Goal: Task Accomplishment & Management: Use online tool/utility

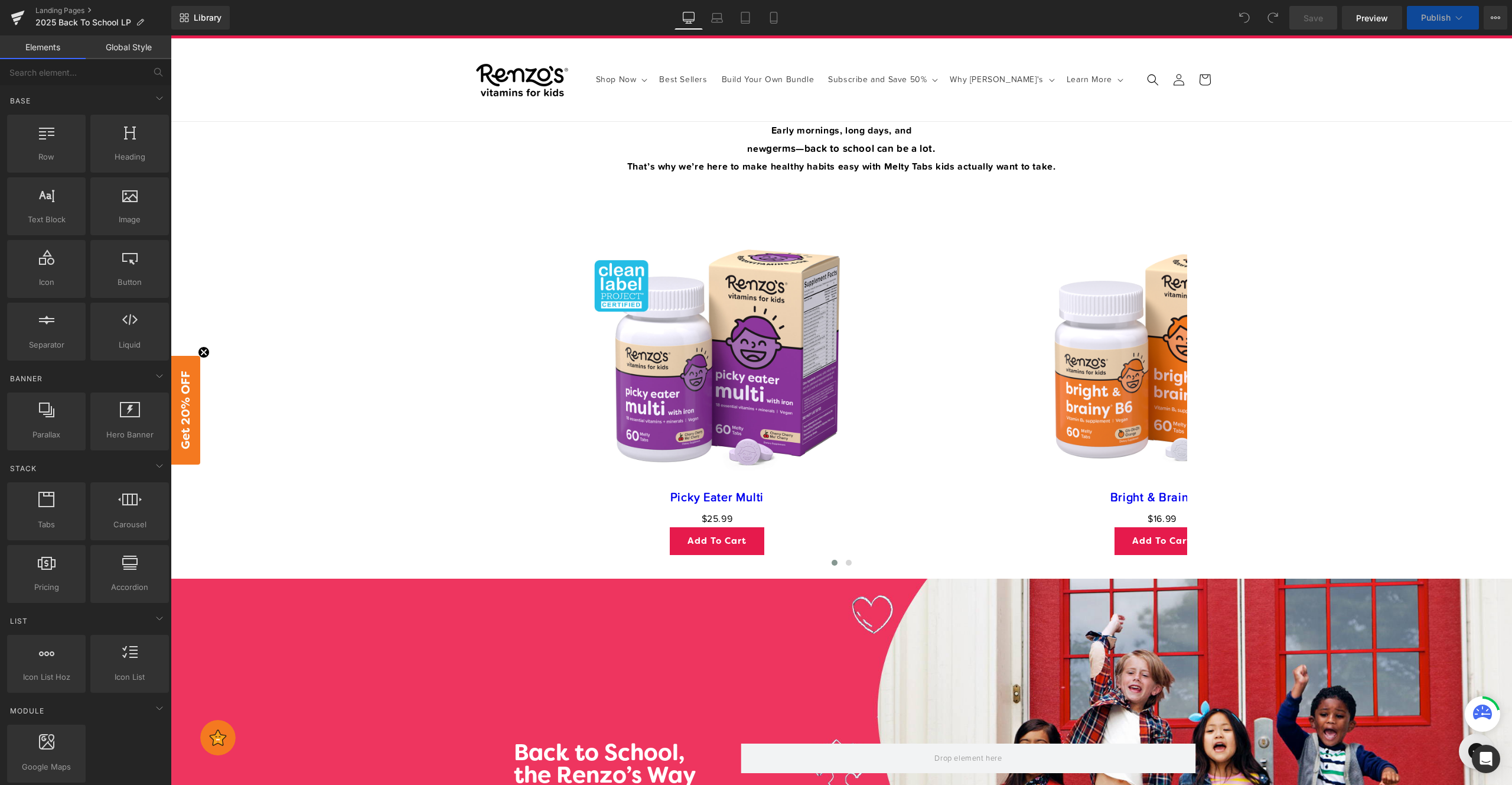
scroll to position [59, 0]
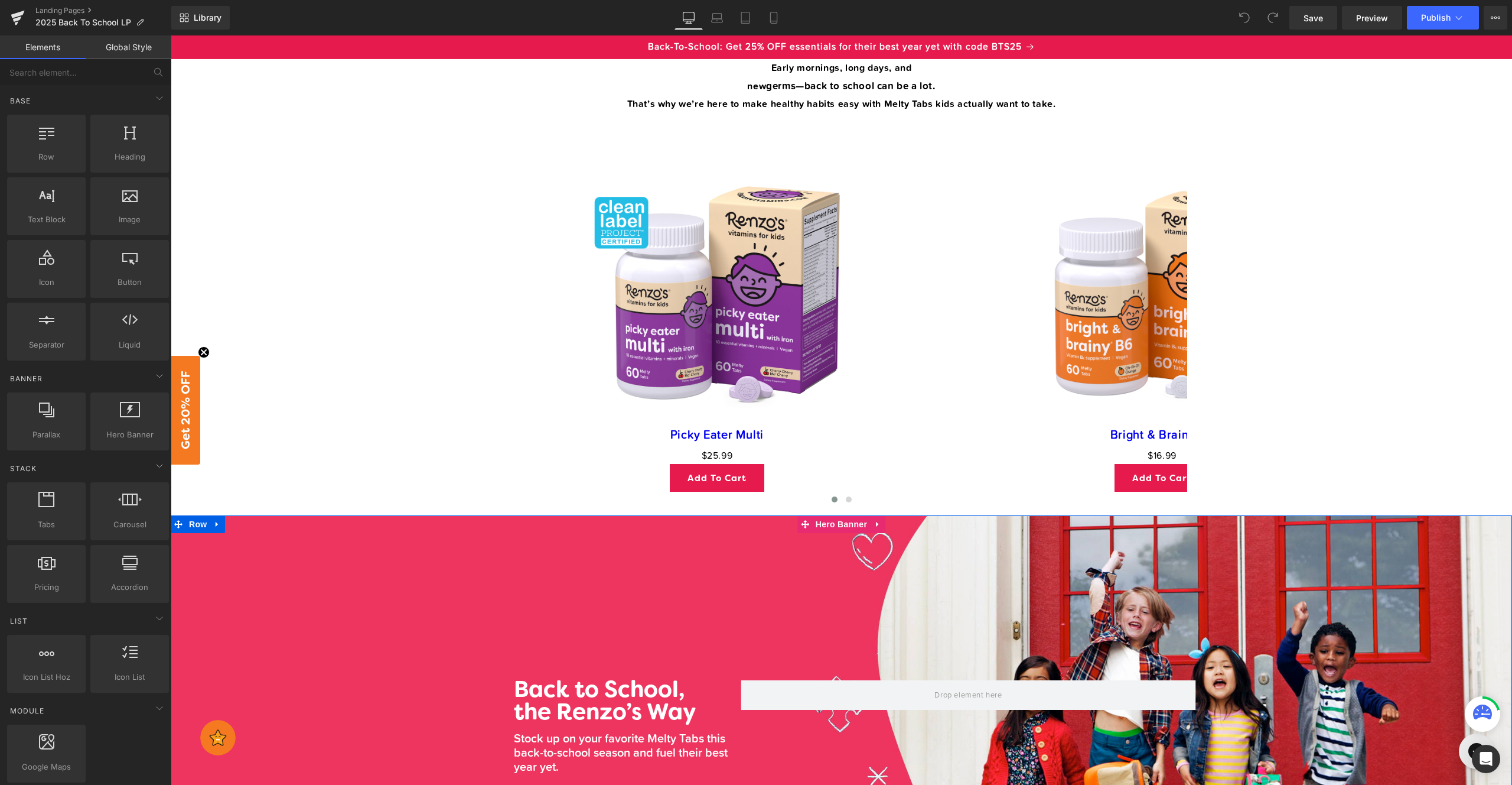
click at [270, 551] on div "Back to School, the Renzo’s Way Heading Stock up on your favorite Melty Tabs t …" at bounding box center [841, 783] width 1341 height 535
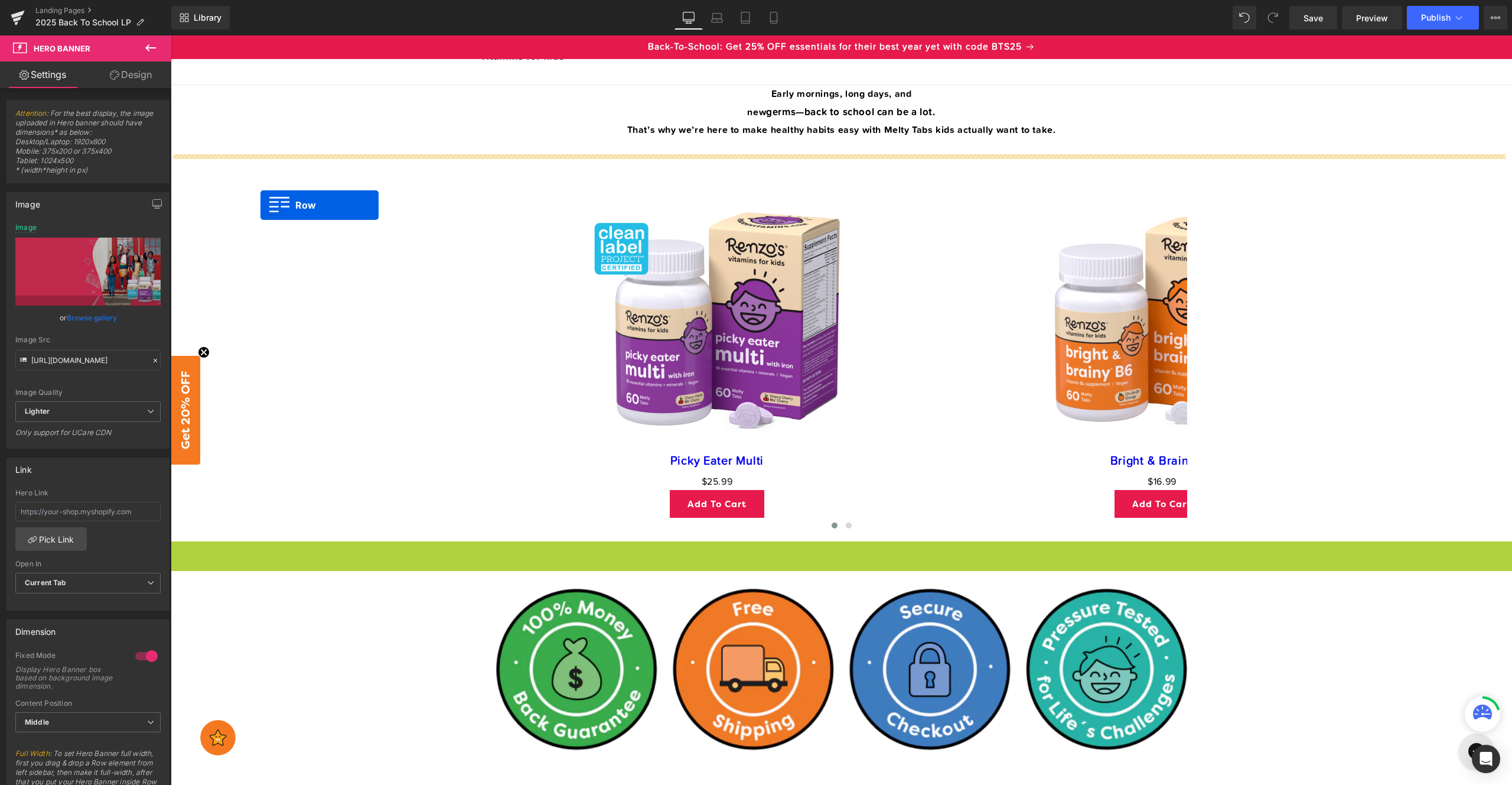
scroll to position [0, 0]
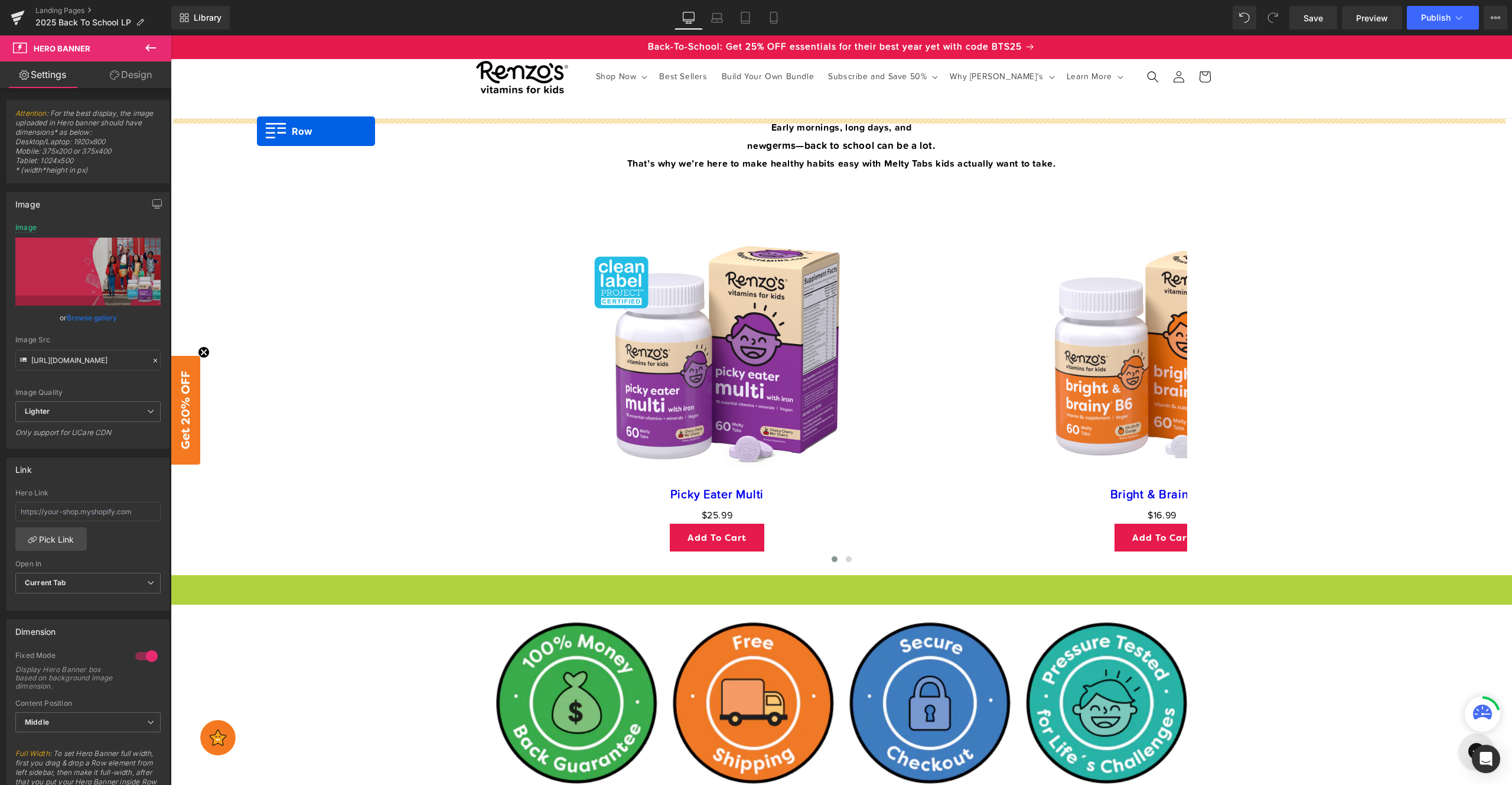
drag, startPoint x: 196, startPoint y: 526, endPoint x: 257, endPoint y: 131, distance: 399.7
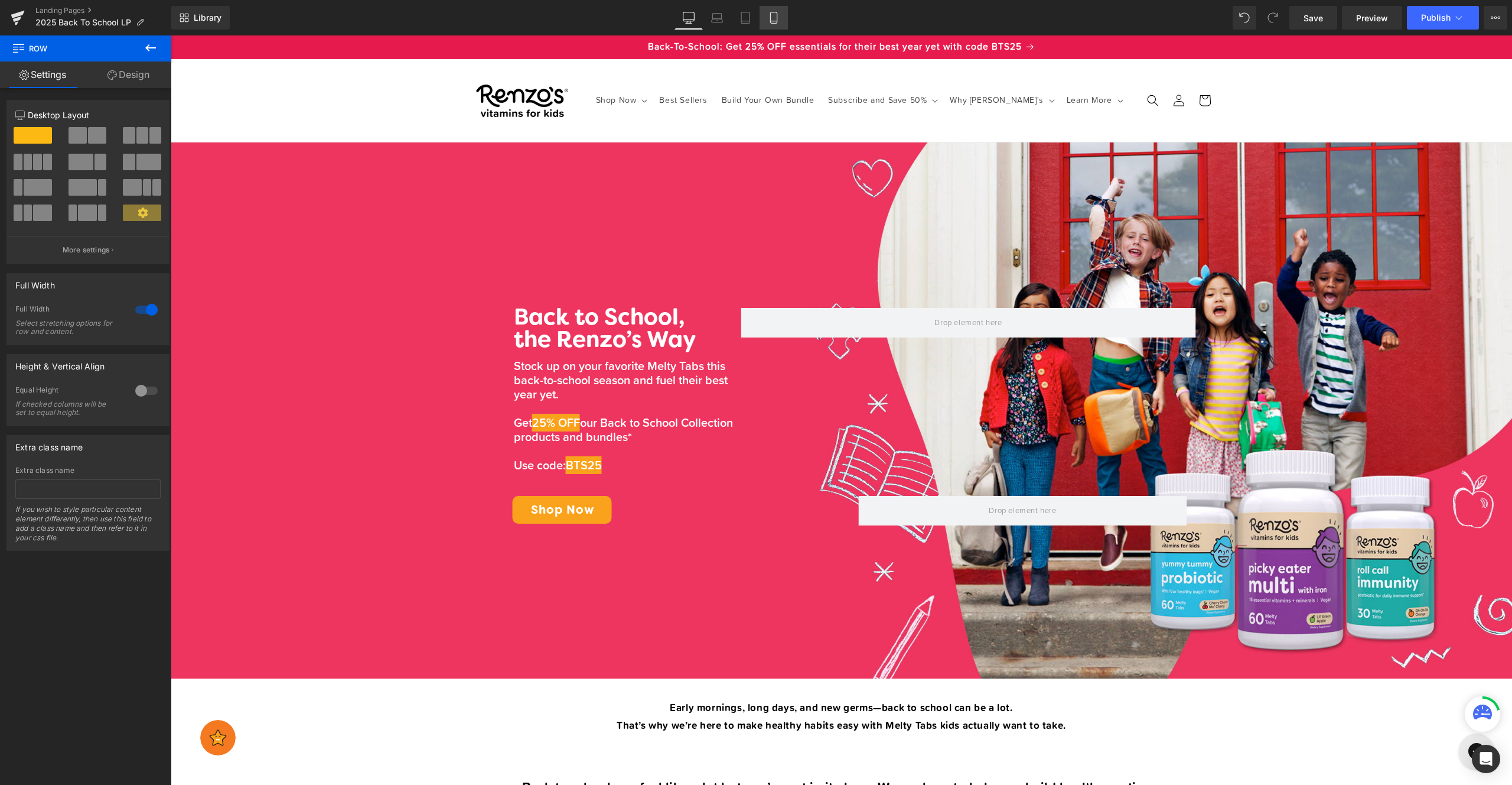
click at [772, 18] on icon at bounding box center [774, 18] width 12 height 12
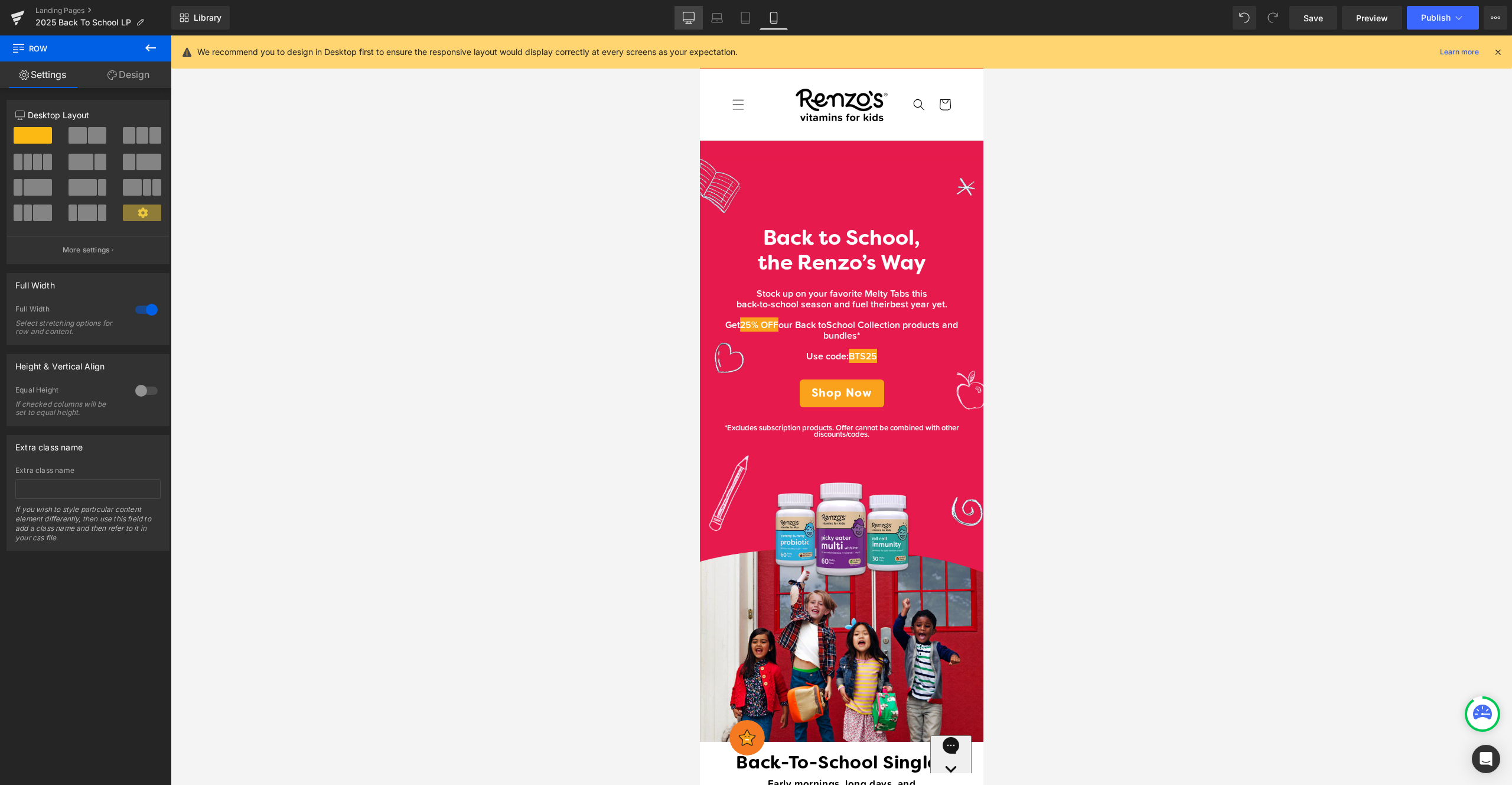
click at [697, 19] on link "Desktop" at bounding box center [688, 18] width 28 height 23
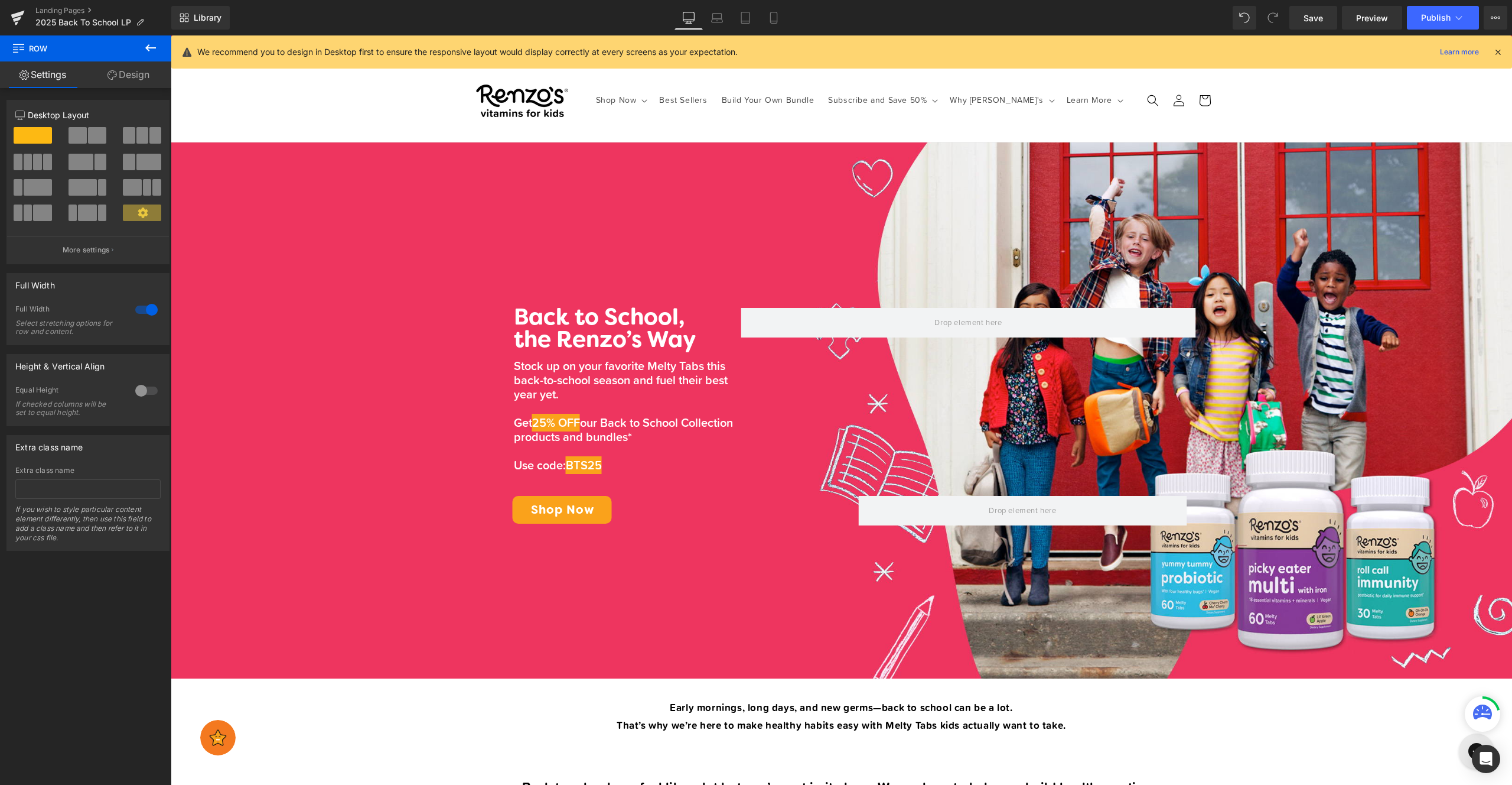
click at [255, 125] on div "Shop Now Shop Now Shop All Back To School Collection New Arrivals Gut Health" at bounding box center [841, 101] width 1341 height 84
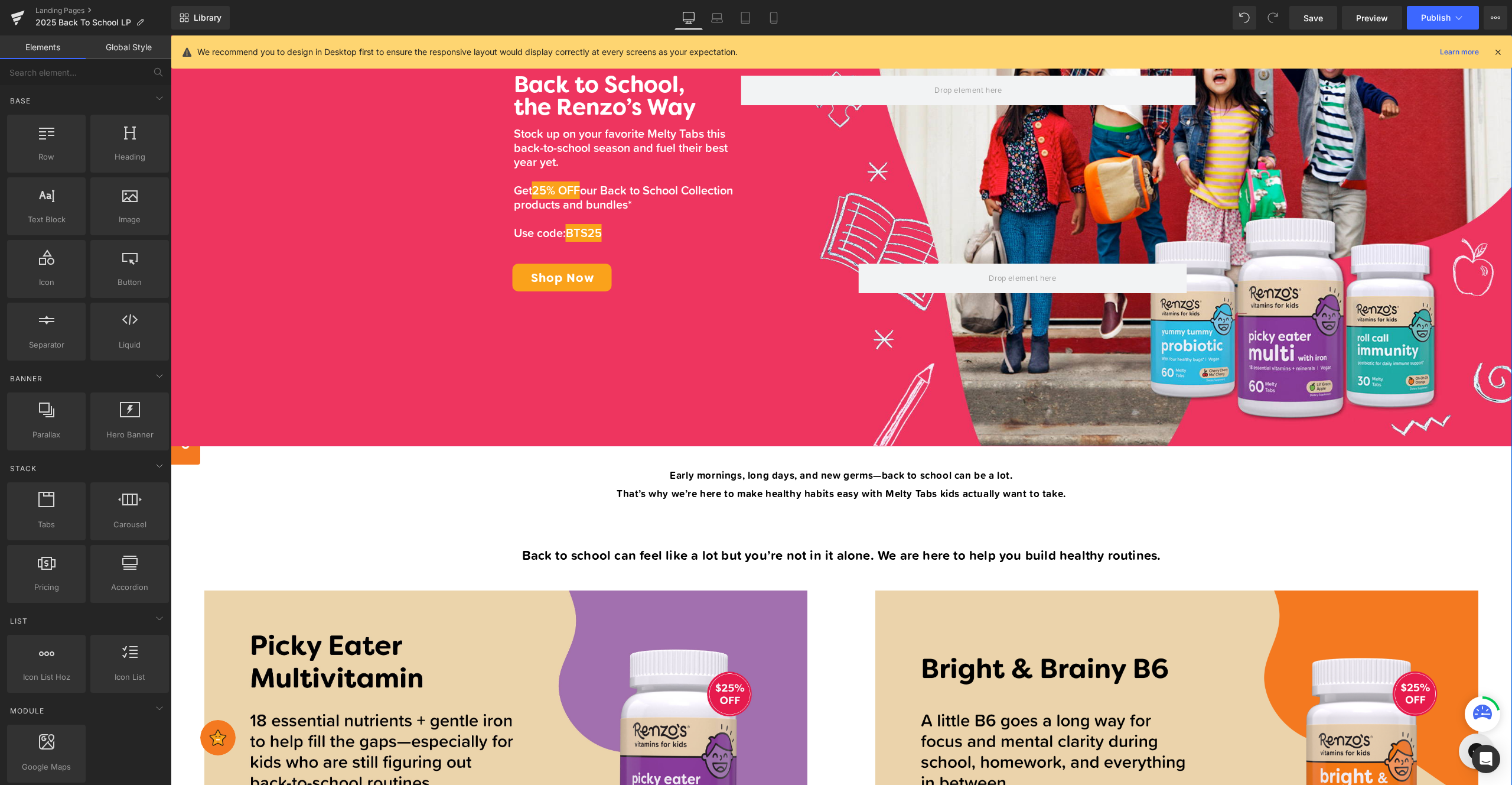
scroll to position [298, 0]
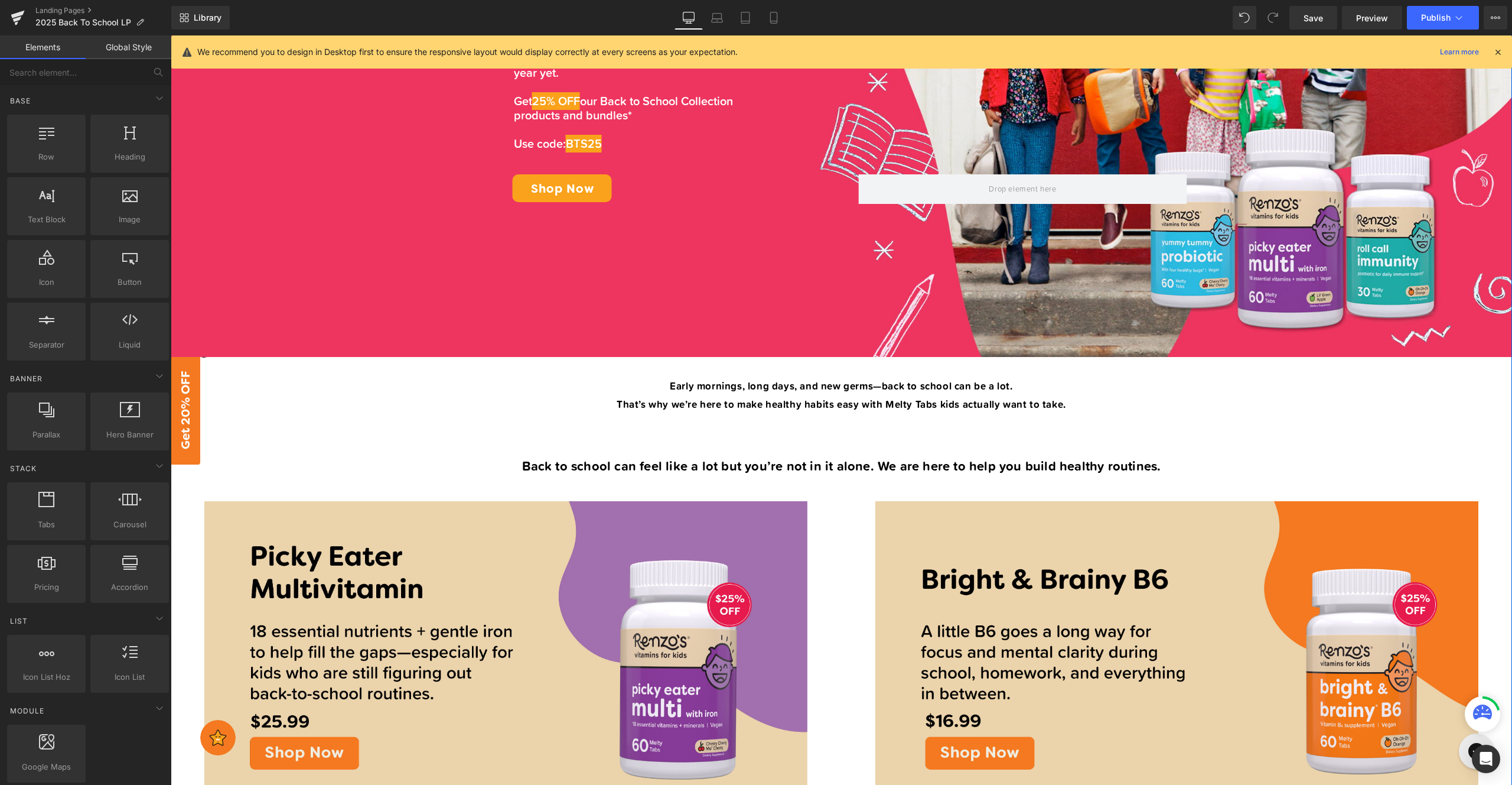
click at [529, 421] on p at bounding box center [841, 422] width 691 height 18
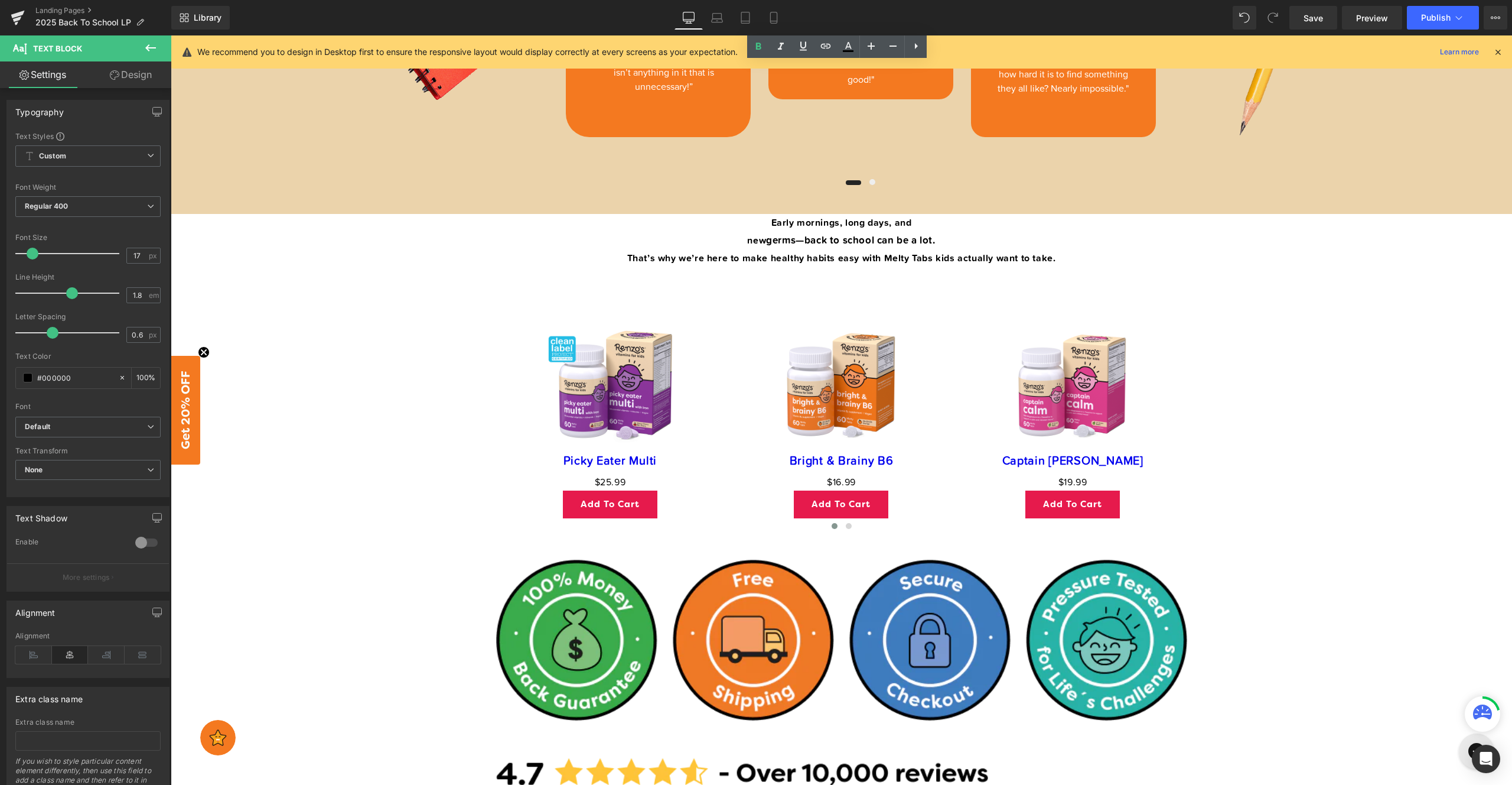
scroll to position [2991, 0]
click at [582, 232] on p "Early mornings, long days, and" at bounding box center [841, 223] width 1341 height 18
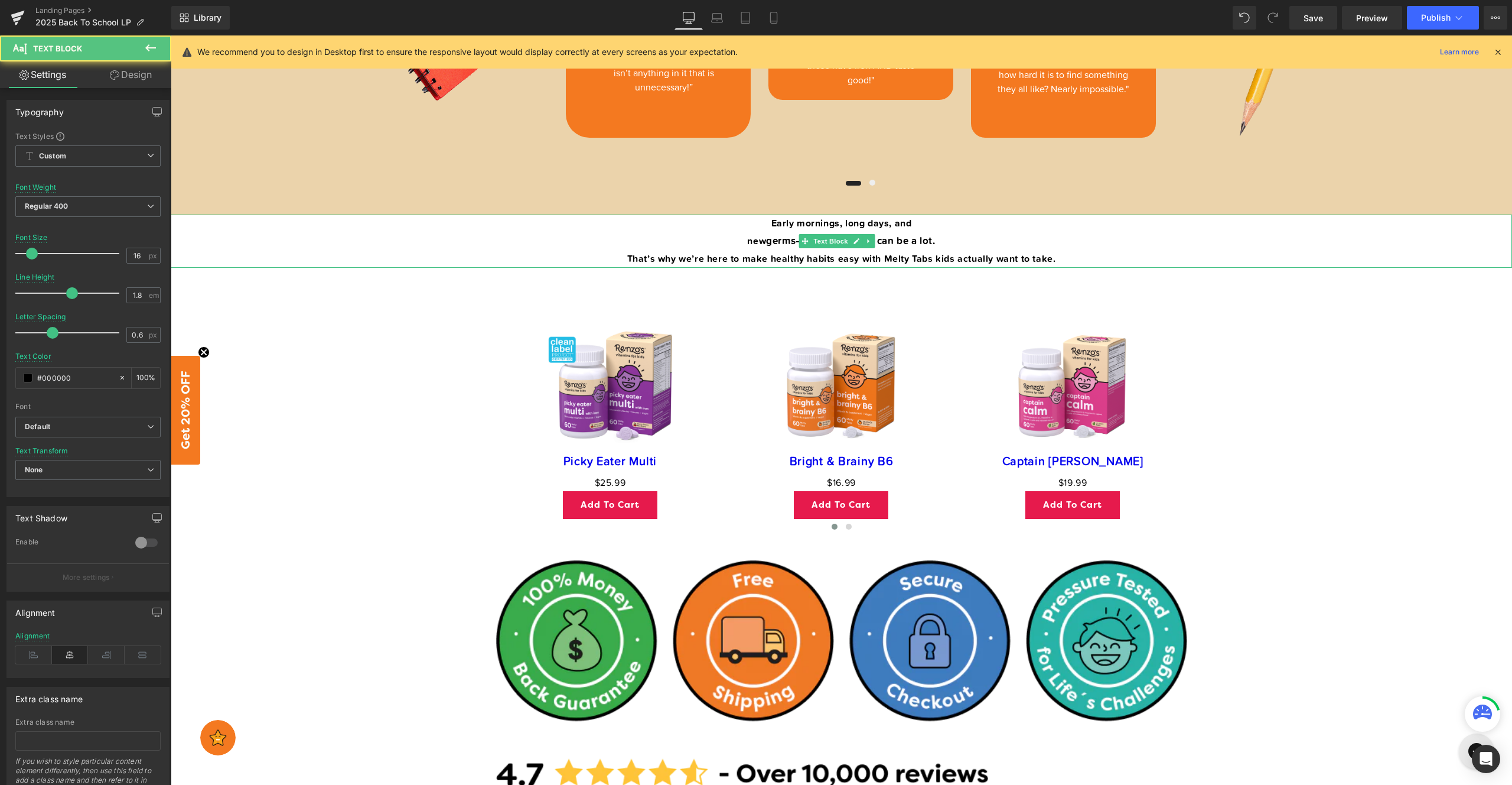
click at [554, 242] on p "new germs —back to school can be a lot." at bounding box center [841, 240] width 1341 height 18
click at [828, 241] on span "—back to school can be a lot." at bounding box center [864, 239] width 139 height 15
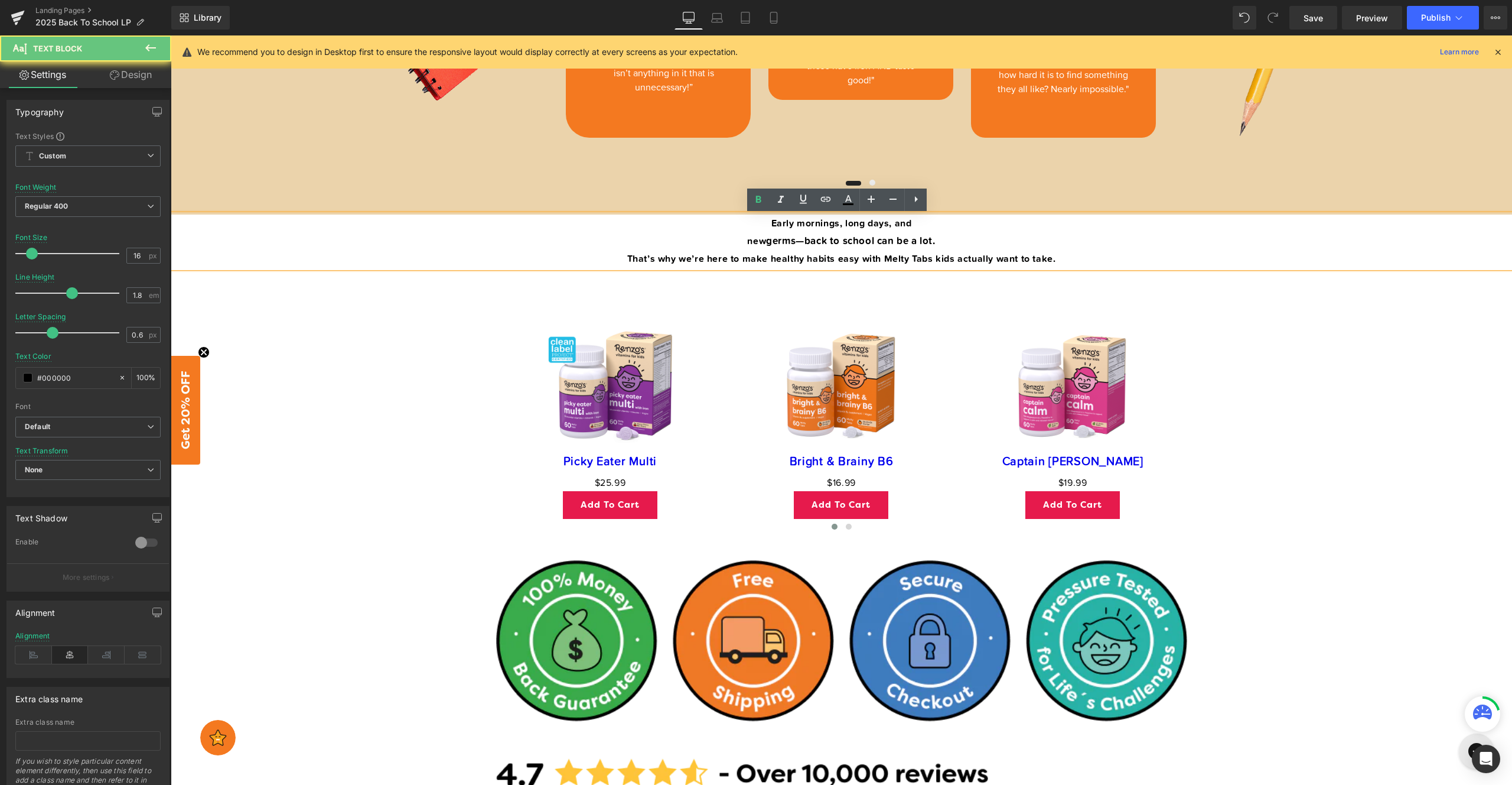
click at [434, 254] on p "That’s why we’re here to make healthy habits easy with Melty Tabs kids actually…" at bounding box center [841, 259] width 1341 height 18
drag, startPoint x: 446, startPoint y: 258, endPoint x: 444, endPoint y: 221, distance: 37.1
click at [444, 221] on div "Early mornings, long days, and new germs —back to school can be a lot. That’s w…" at bounding box center [841, 240] width 1341 height 54
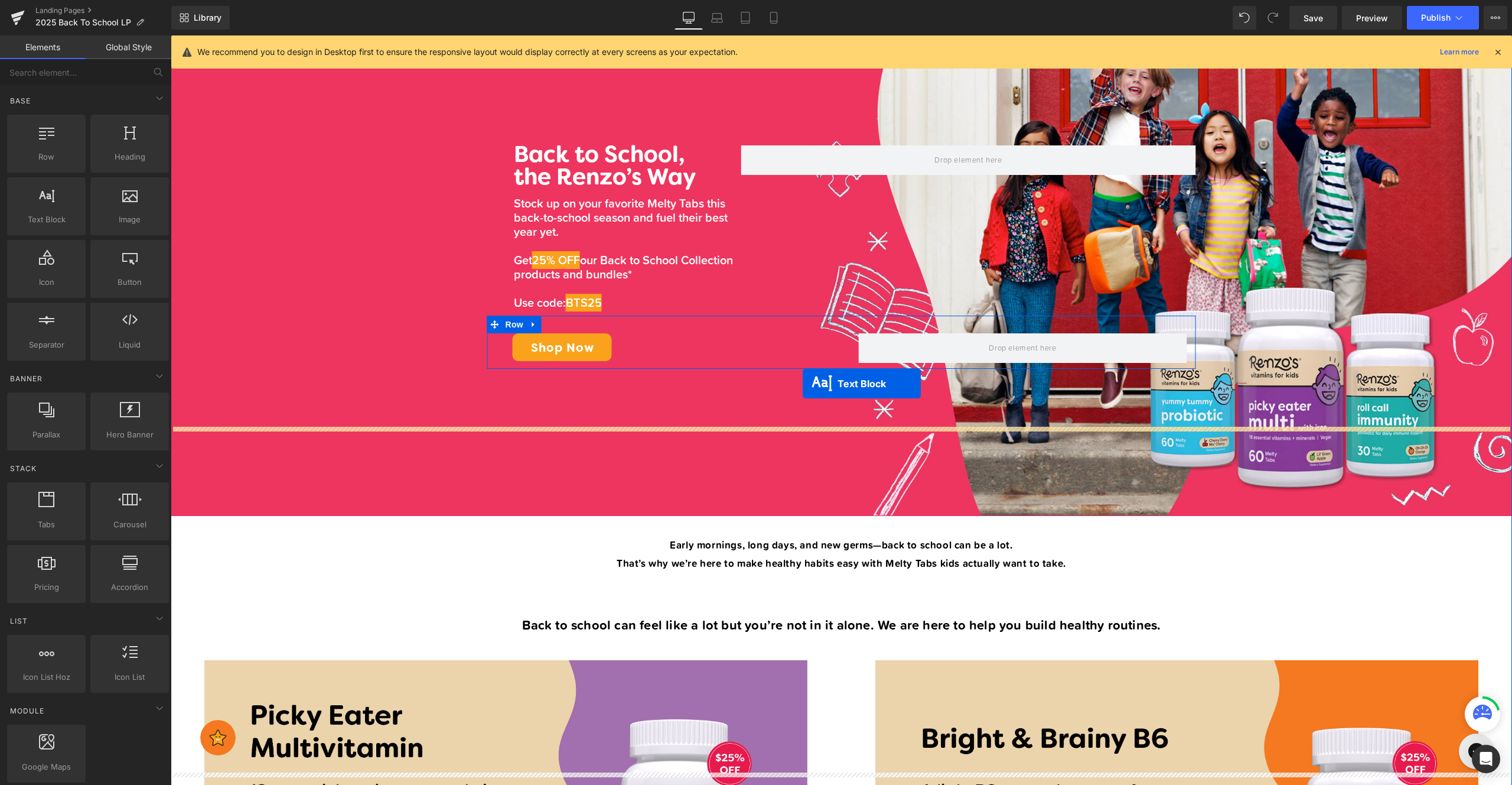
scroll to position [180, 0]
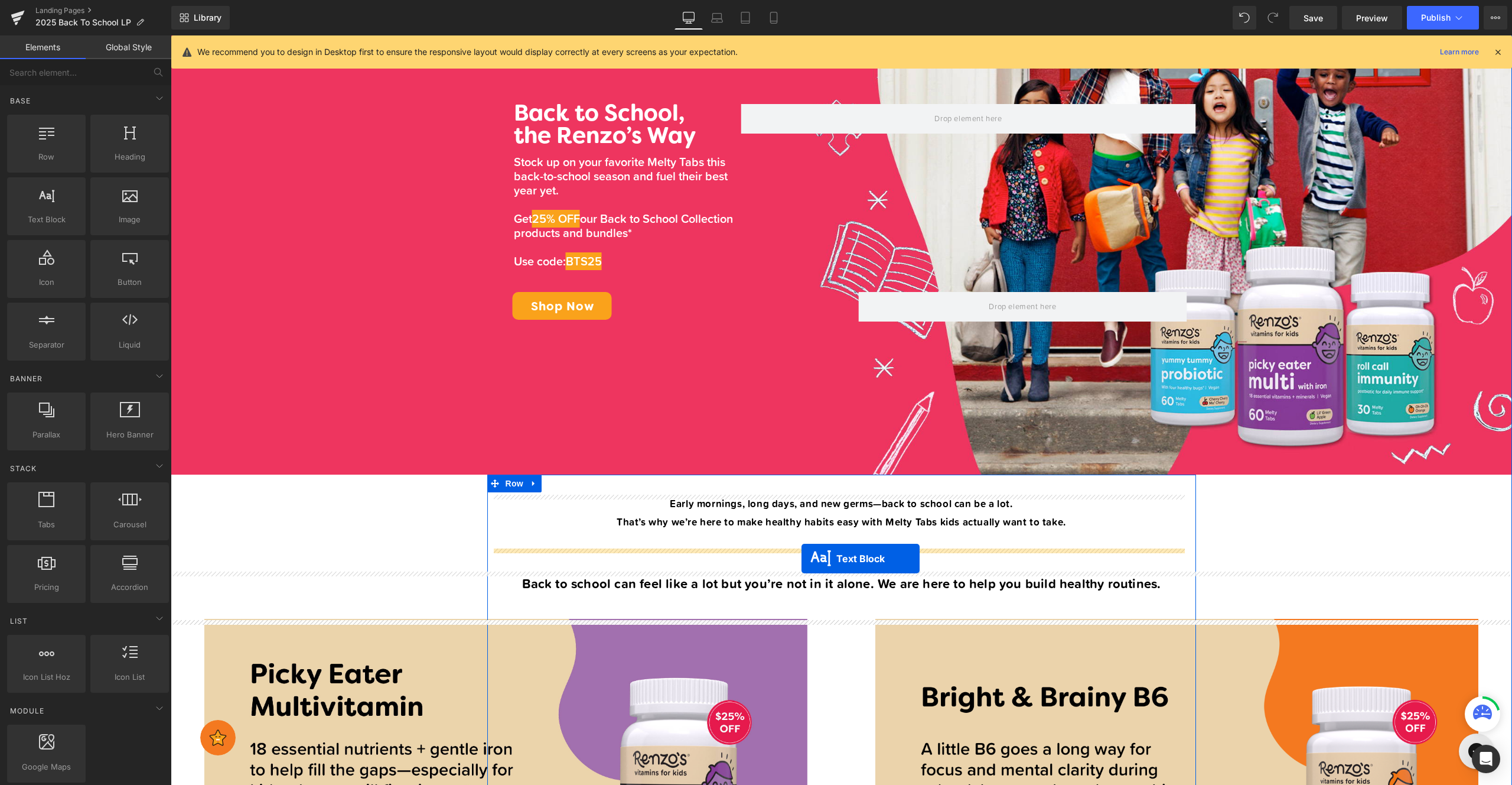
drag, startPoint x: 835, startPoint y: 241, endPoint x: 801, endPoint y: 558, distance: 318.8
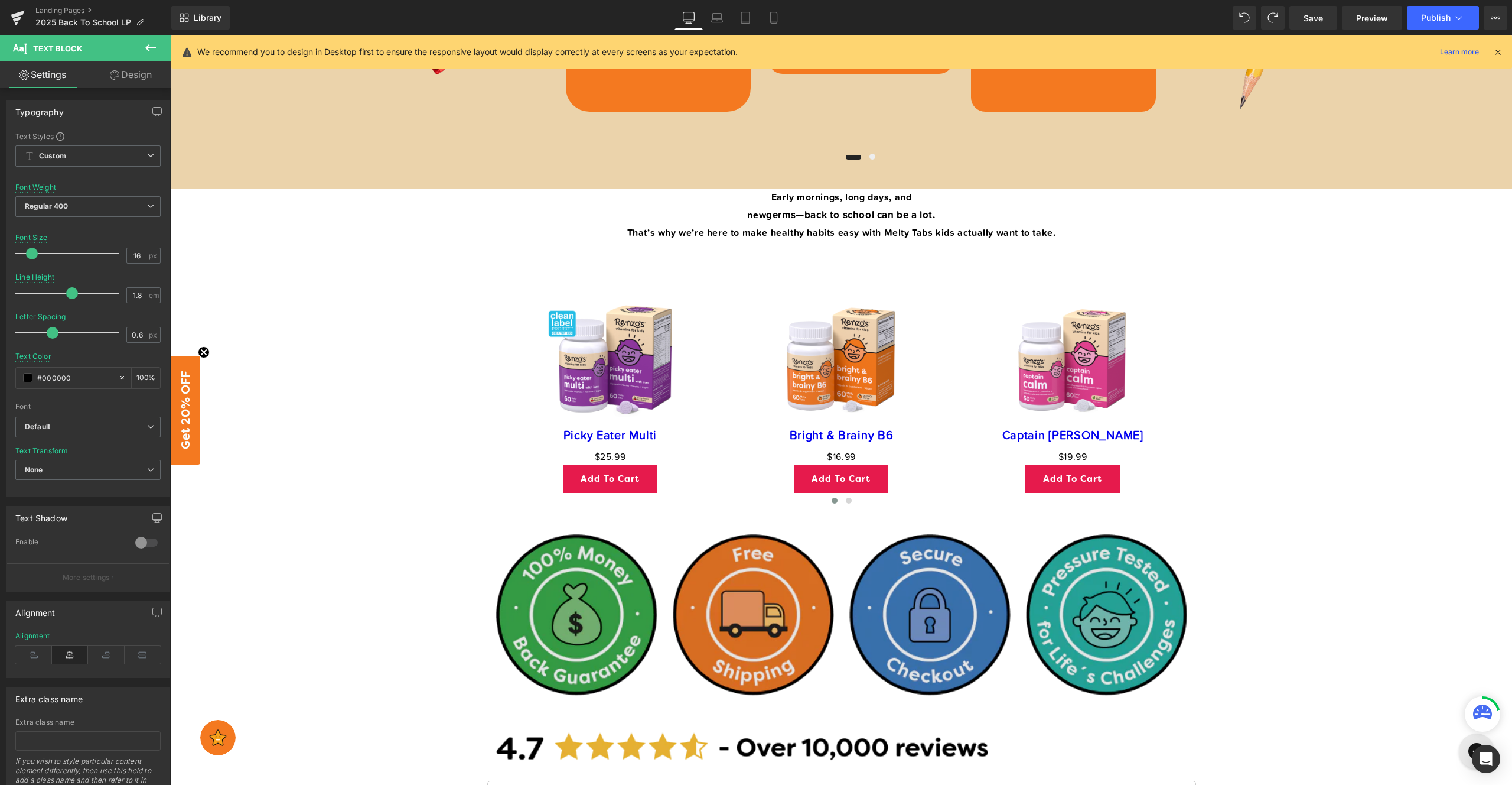
scroll to position [2974, 0]
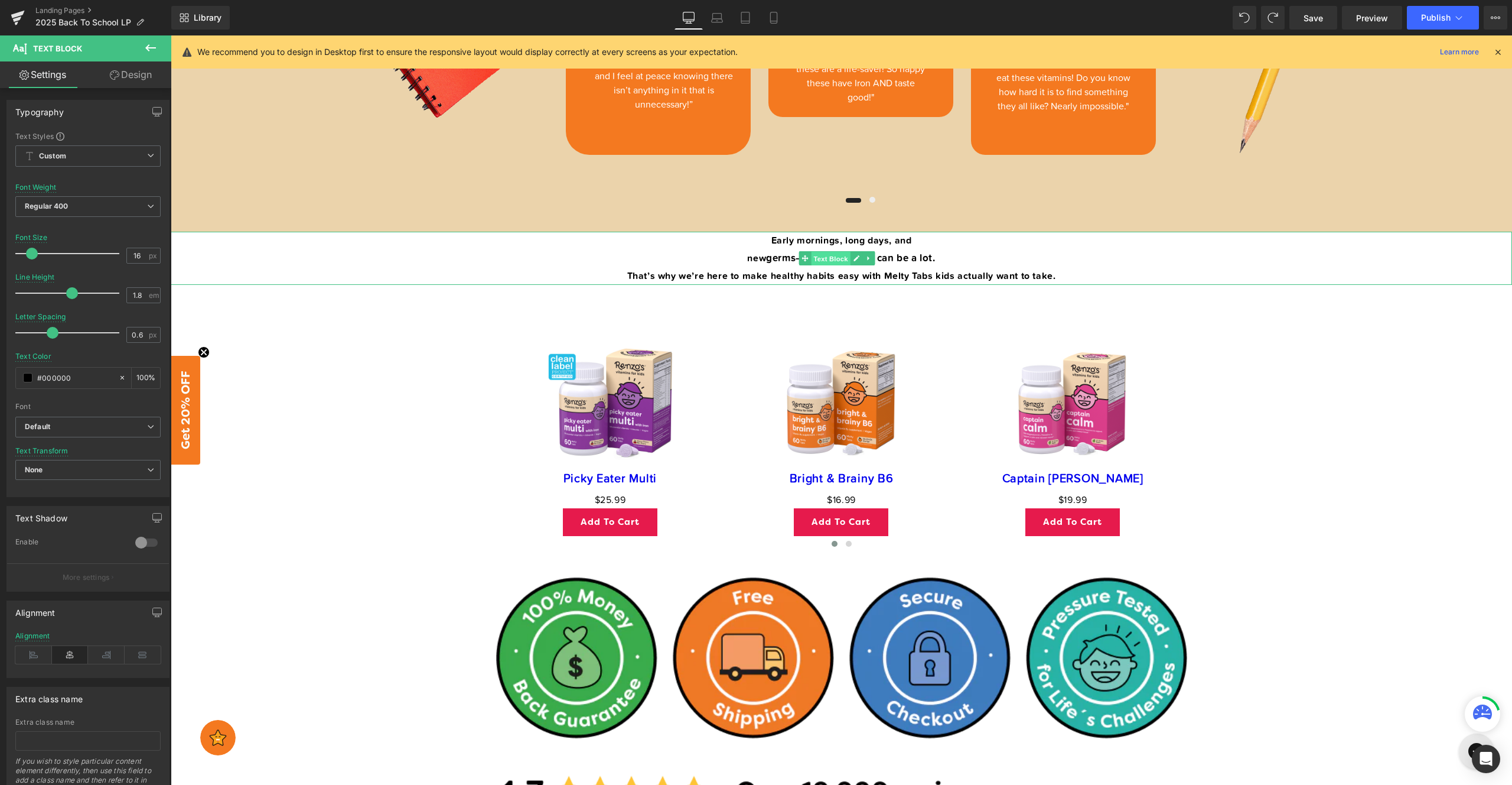
click at [836, 264] on span "Text Block" at bounding box center [830, 259] width 39 height 15
click at [118, 76] on link "Design" at bounding box center [130, 74] width 86 height 26
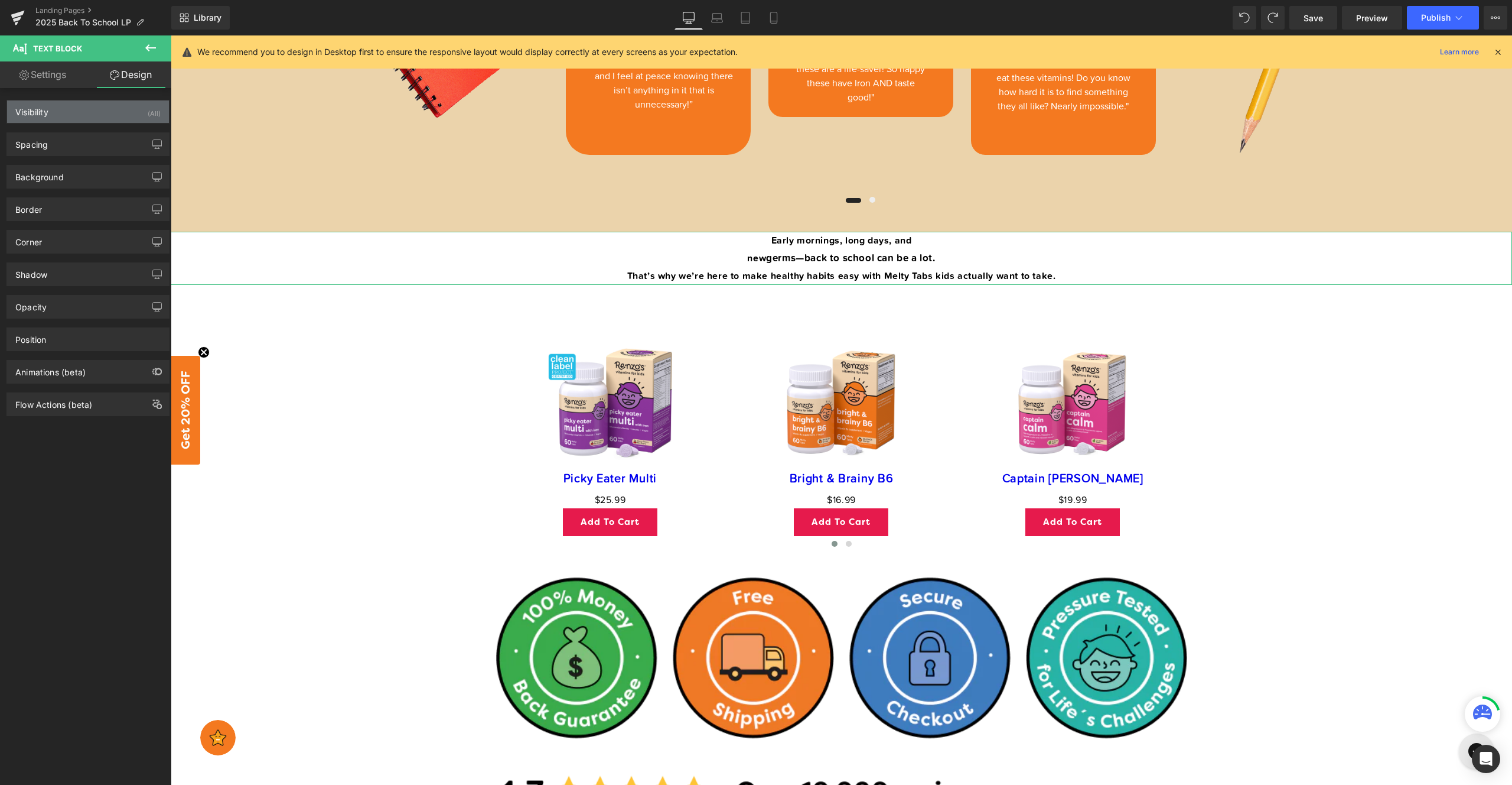
click at [61, 122] on div "Visibility (All)" at bounding box center [88, 111] width 161 height 22
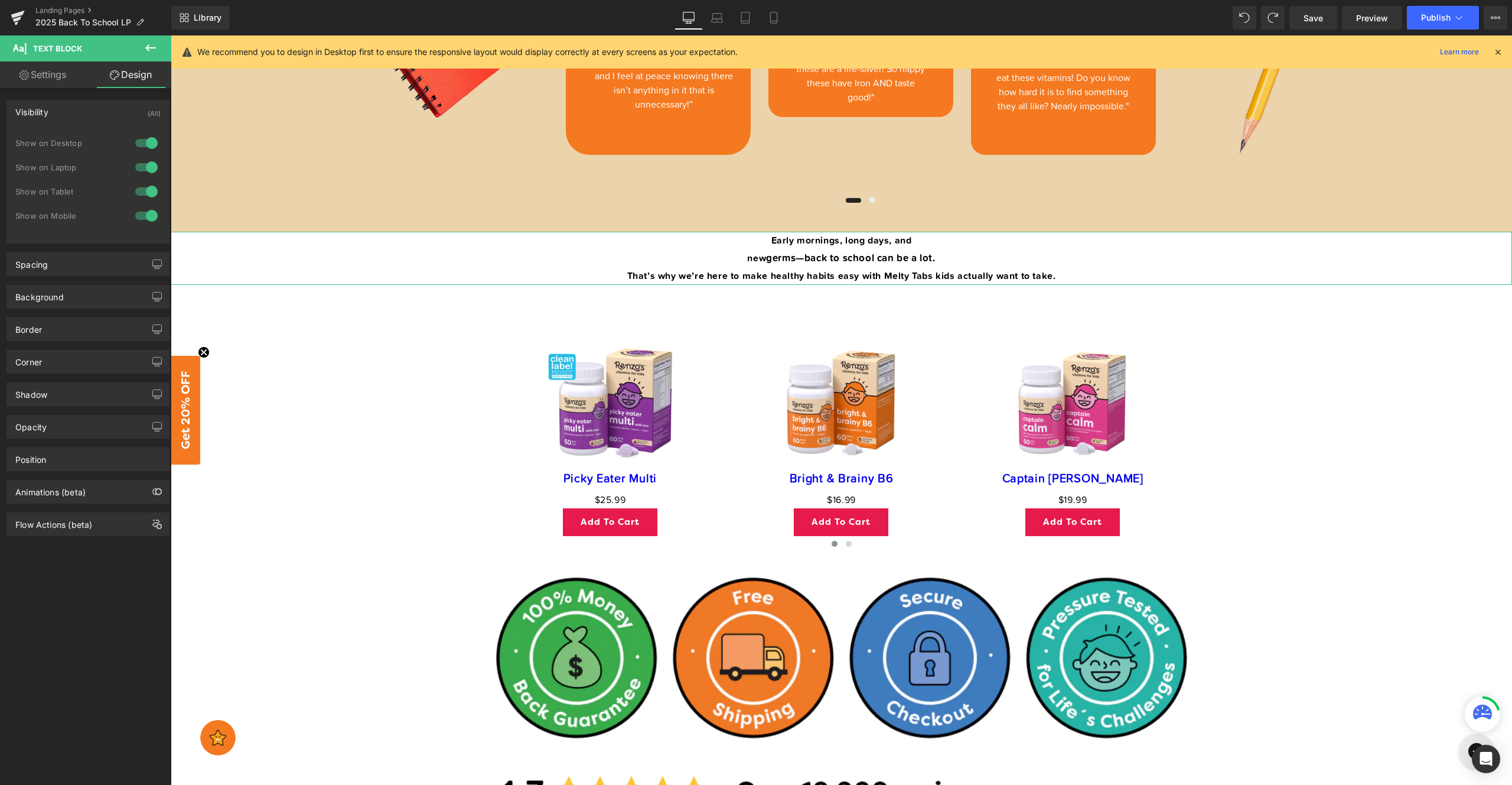
click at [145, 145] on div at bounding box center [146, 142] width 28 height 18
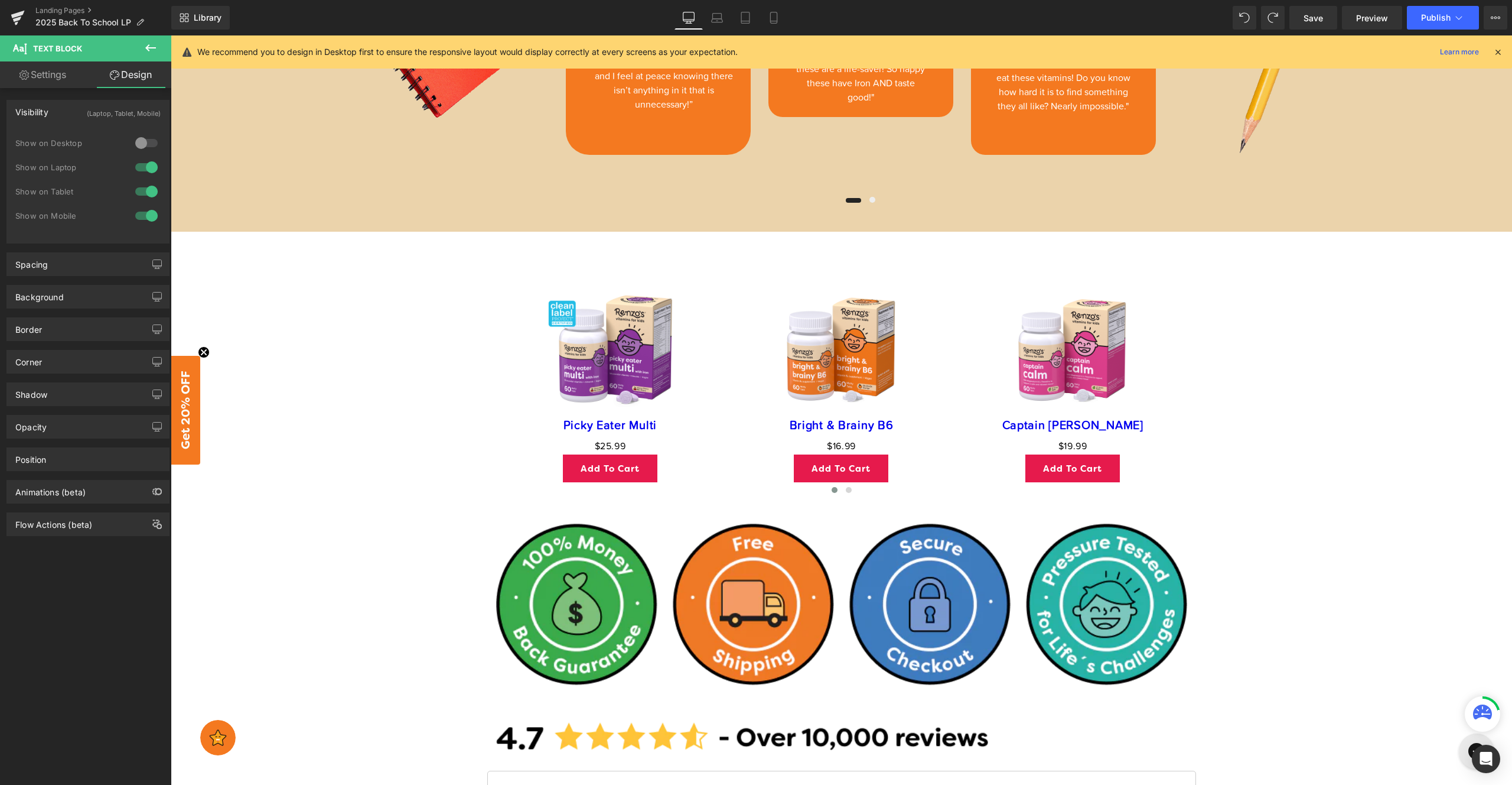
click at [141, 169] on div at bounding box center [146, 166] width 28 height 18
click at [140, 192] on div at bounding box center [146, 191] width 28 height 18
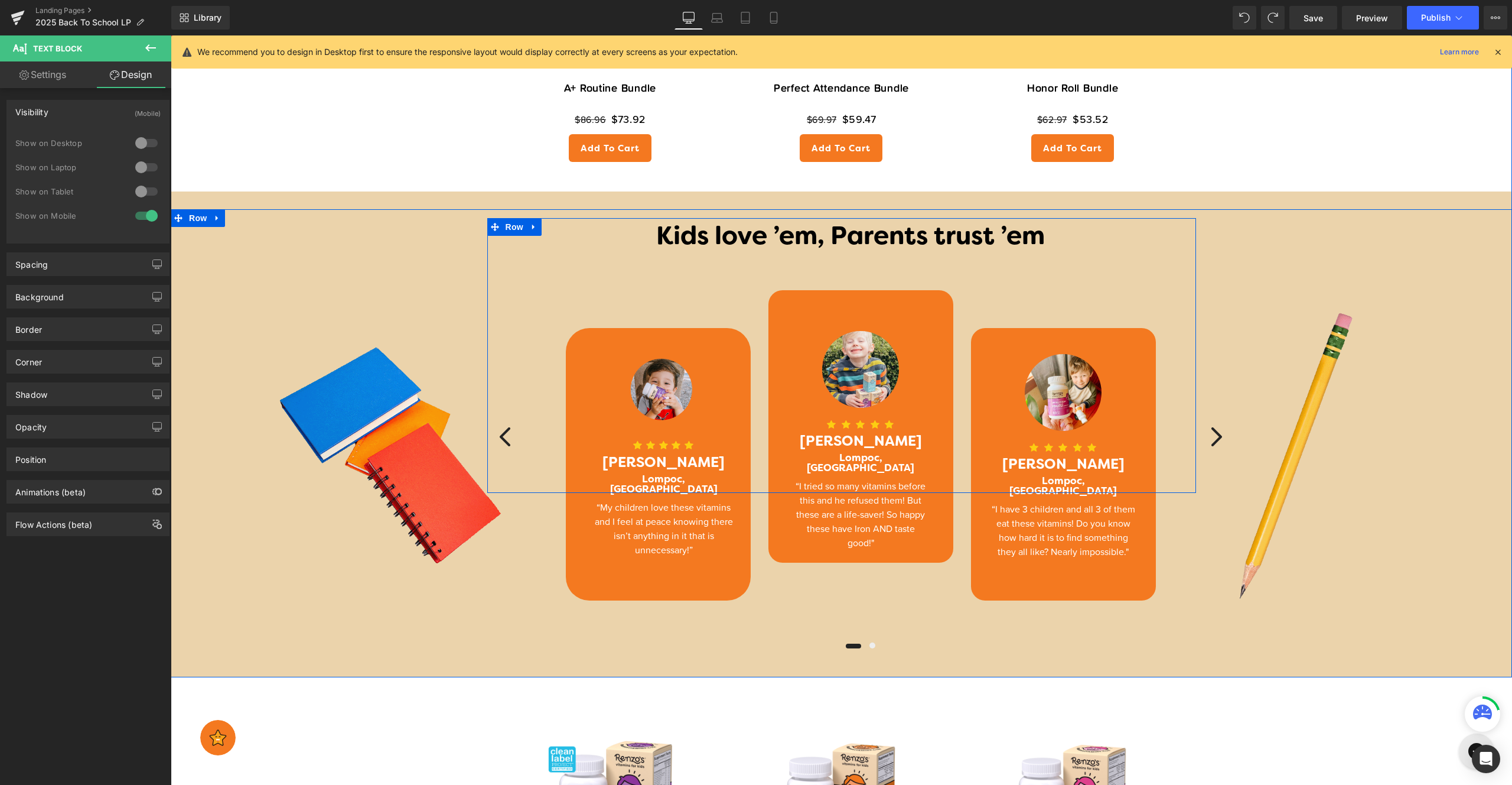
scroll to position [3063, 0]
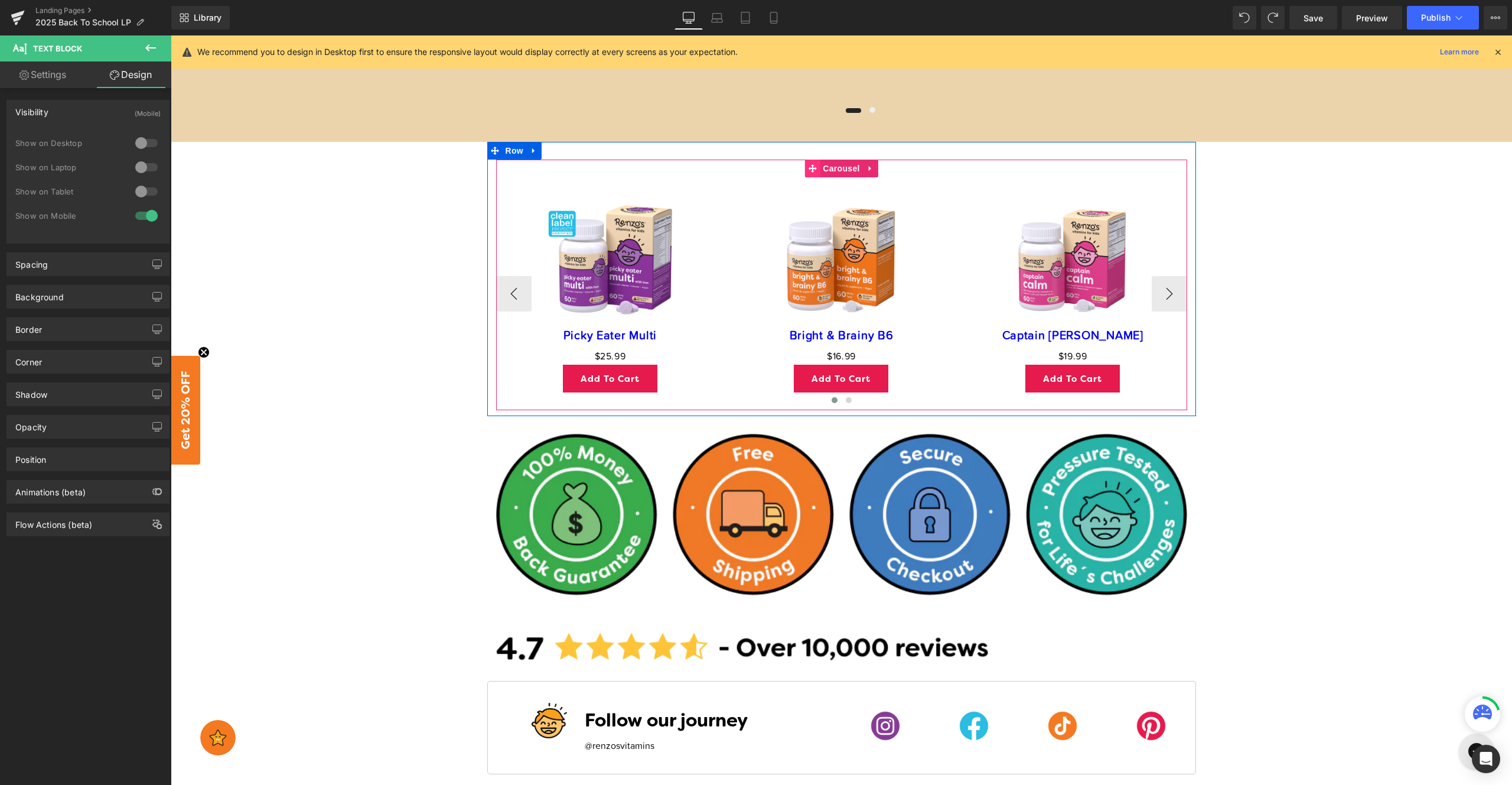
click at [808, 164] on icon at bounding box center [812, 167] width 9 height 9
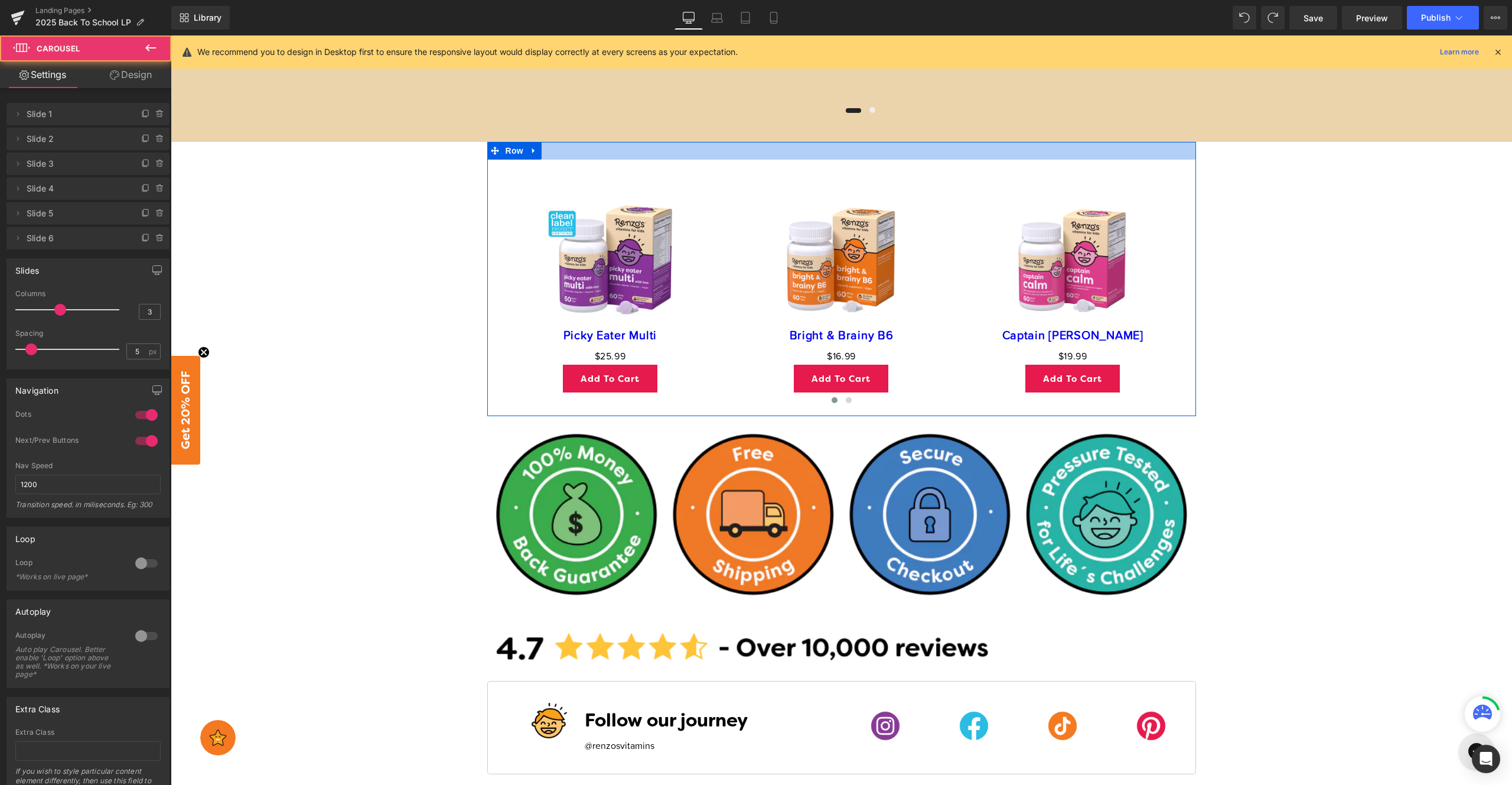
click at [751, 154] on div at bounding box center [841, 151] width 709 height 18
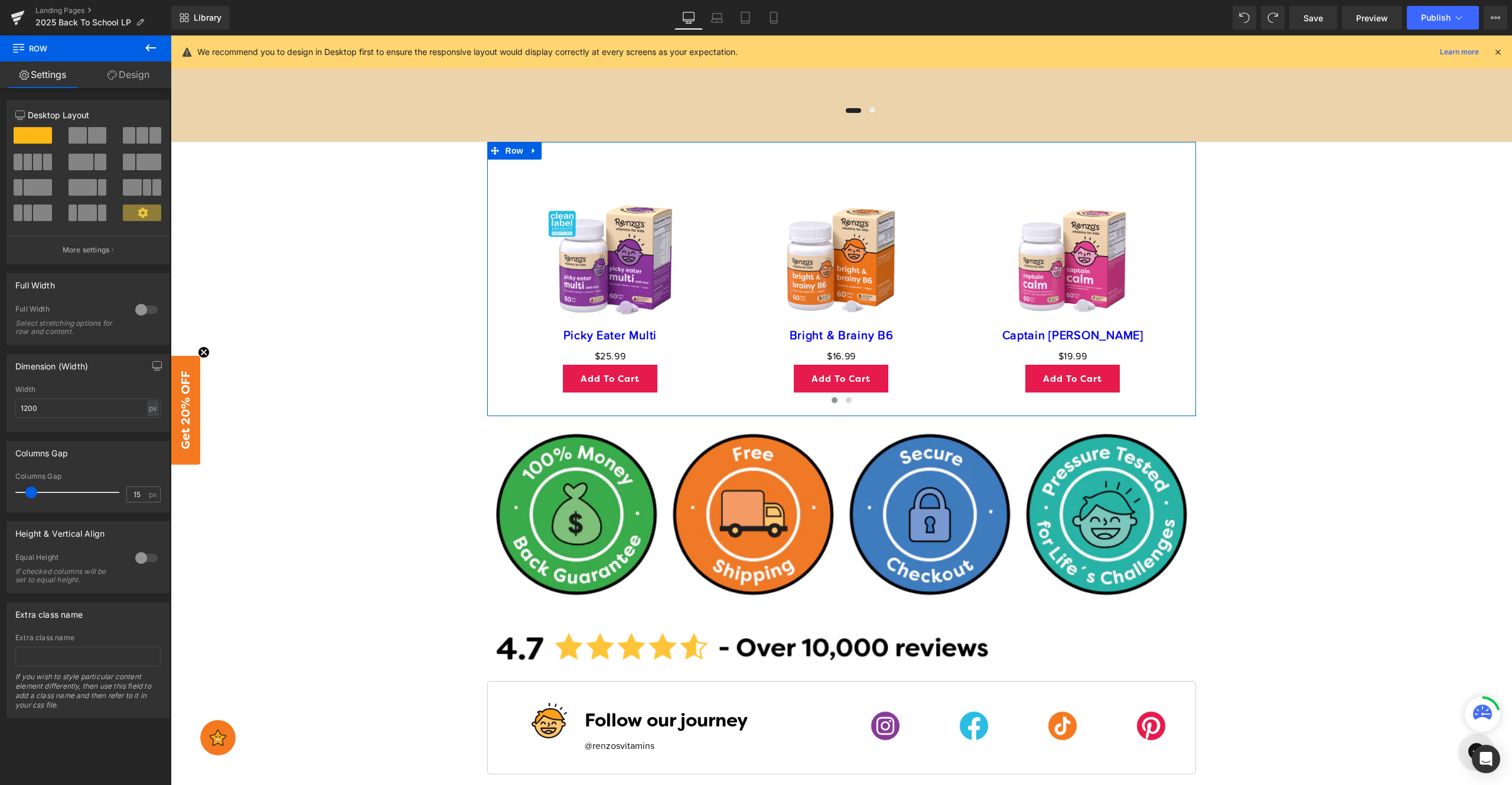
click at [123, 68] on link "Design" at bounding box center [128, 74] width 86 height 26
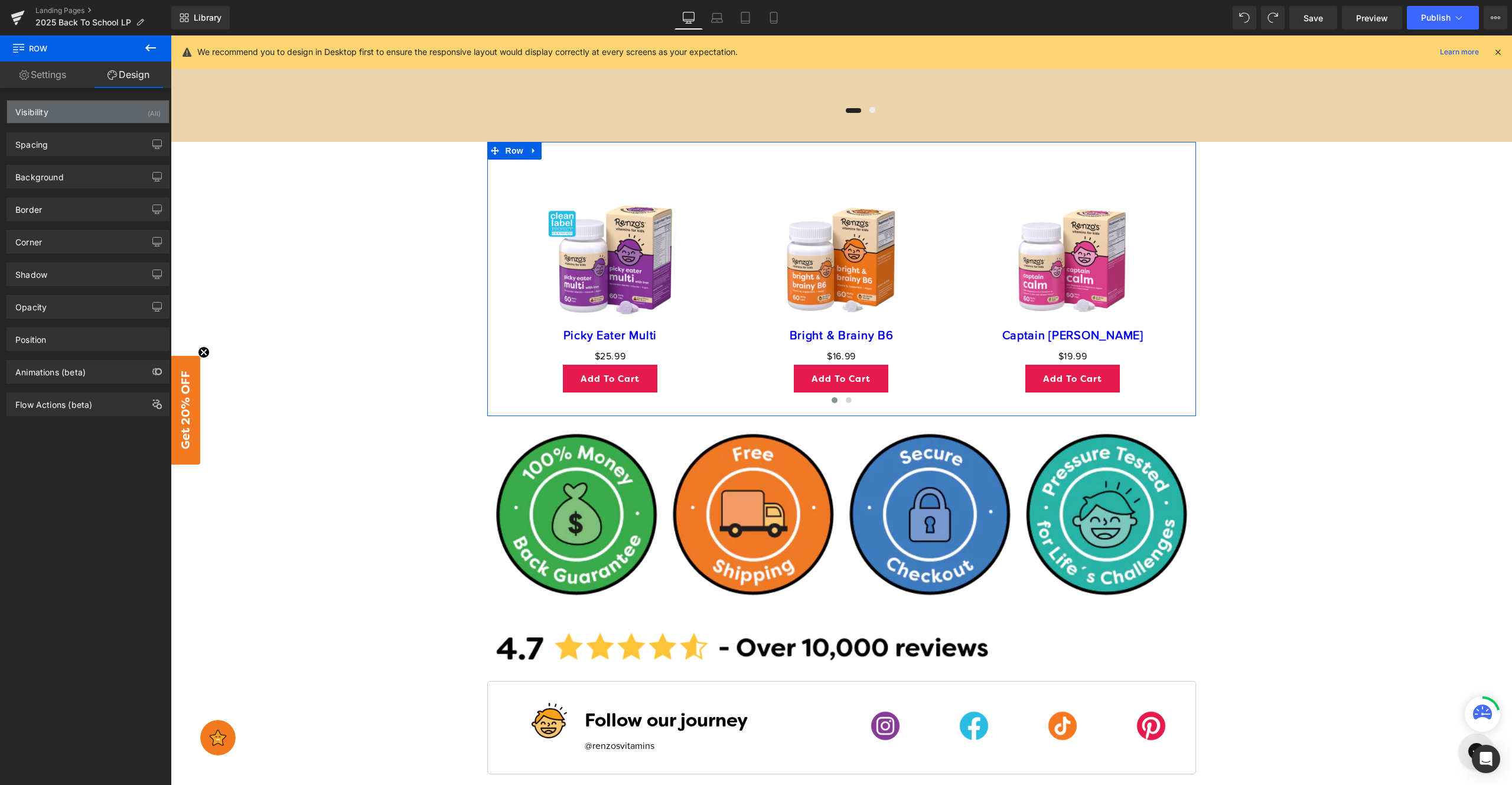
click at [69, 108] on div "Visibility (All)" at bounding box center [88, 111] width 161 height 22
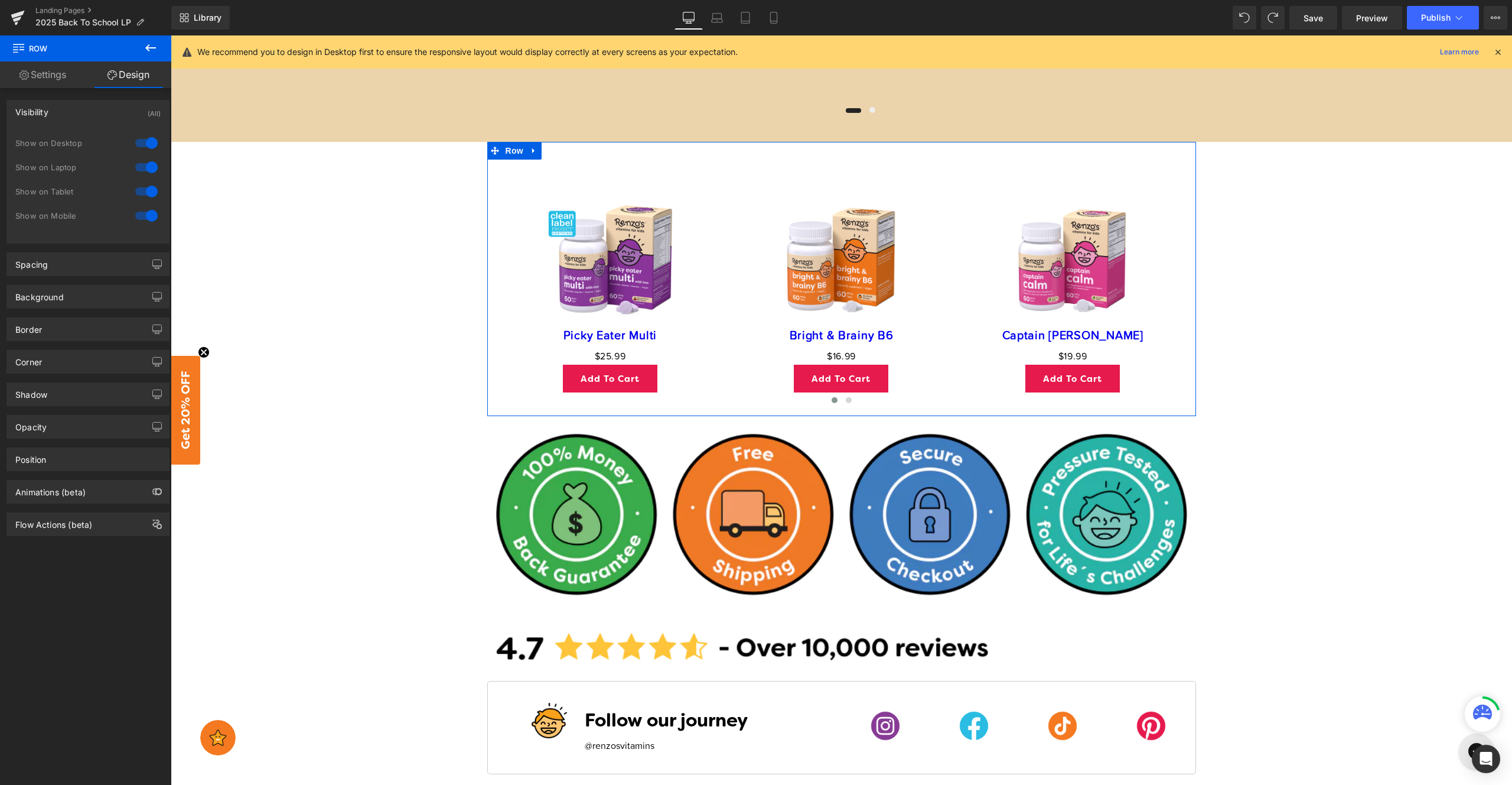
click at [147, 144] on div at bounding box center [146, 142] width 28 height 18
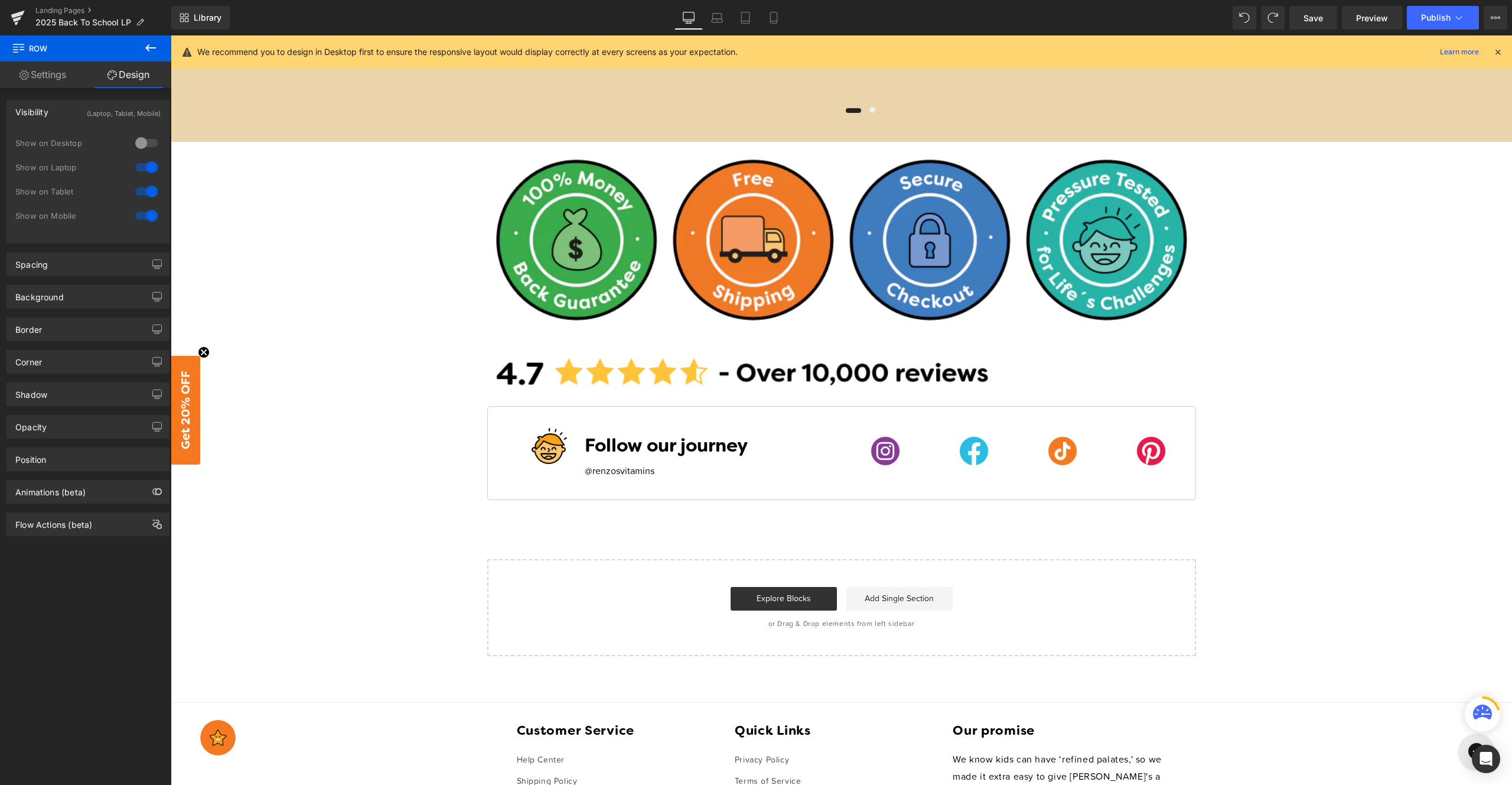
click at [146, 166] on div at bounding box center [146, 166] width 28 height 18
click at [150, 189] on div at bounding box center [146, 191] width 28 height 18
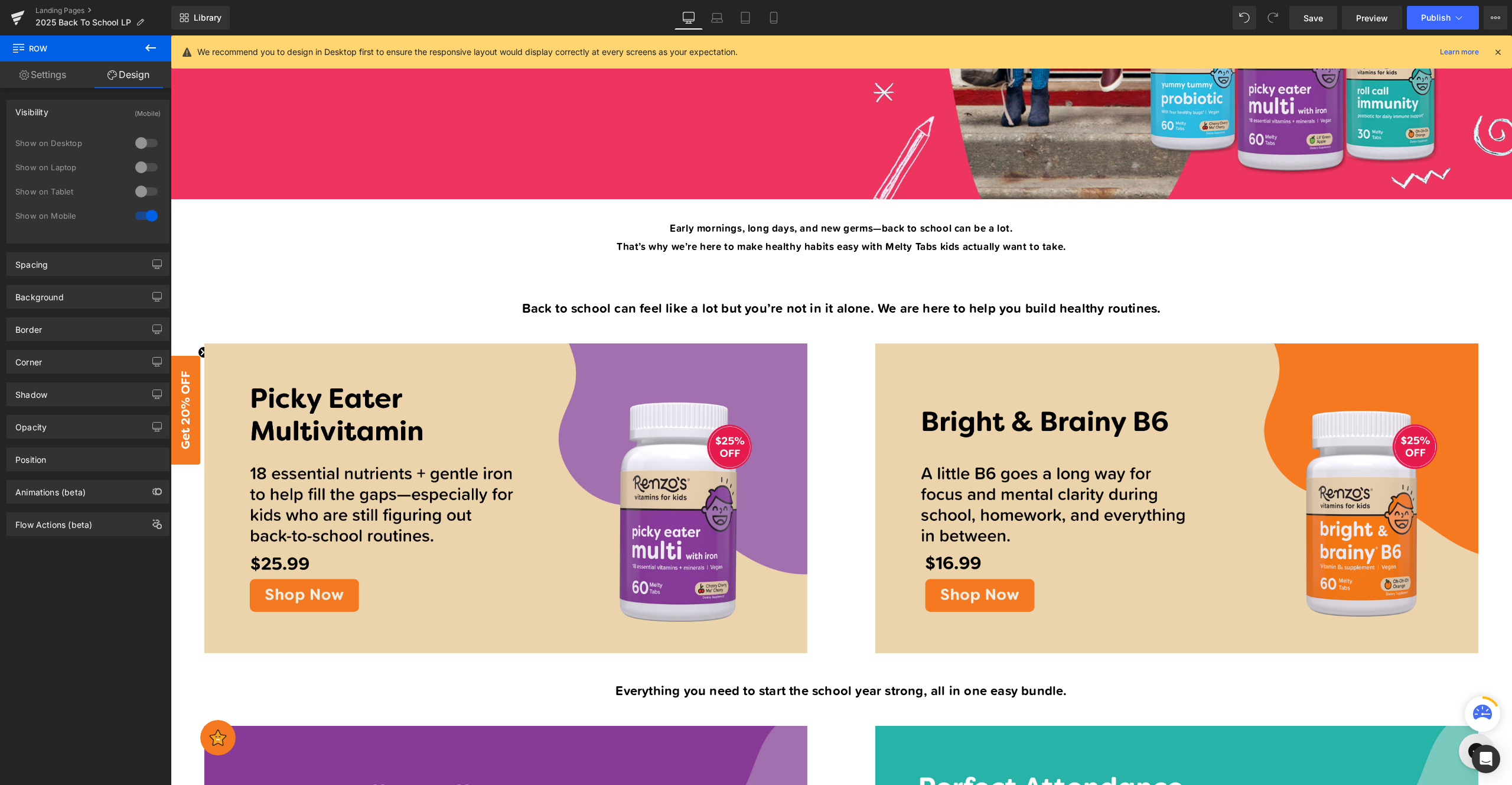
scroll to position [324, 0]
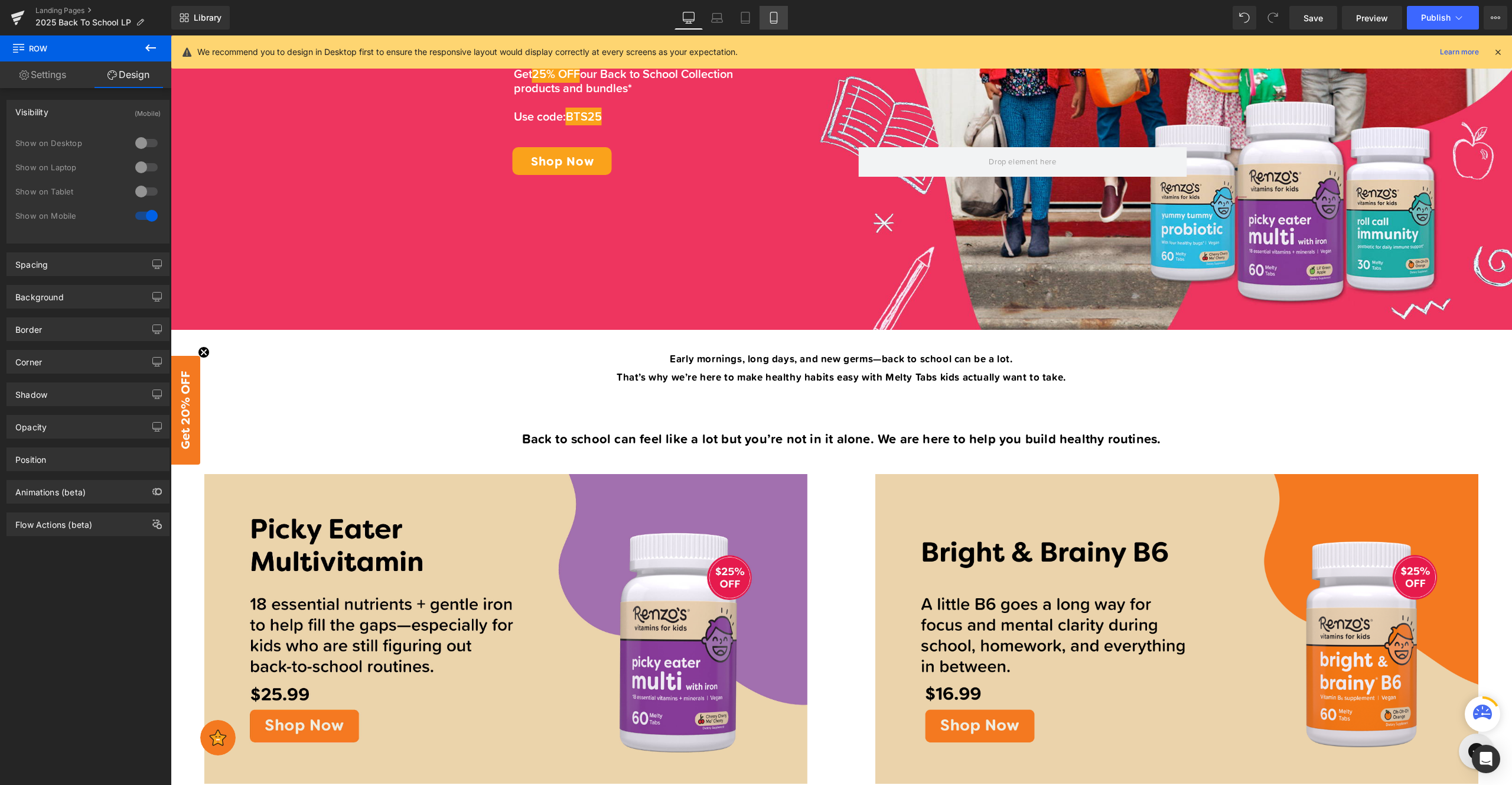
click at [771, 21] on icon at bounding box center [773, 18] width 7 height 12
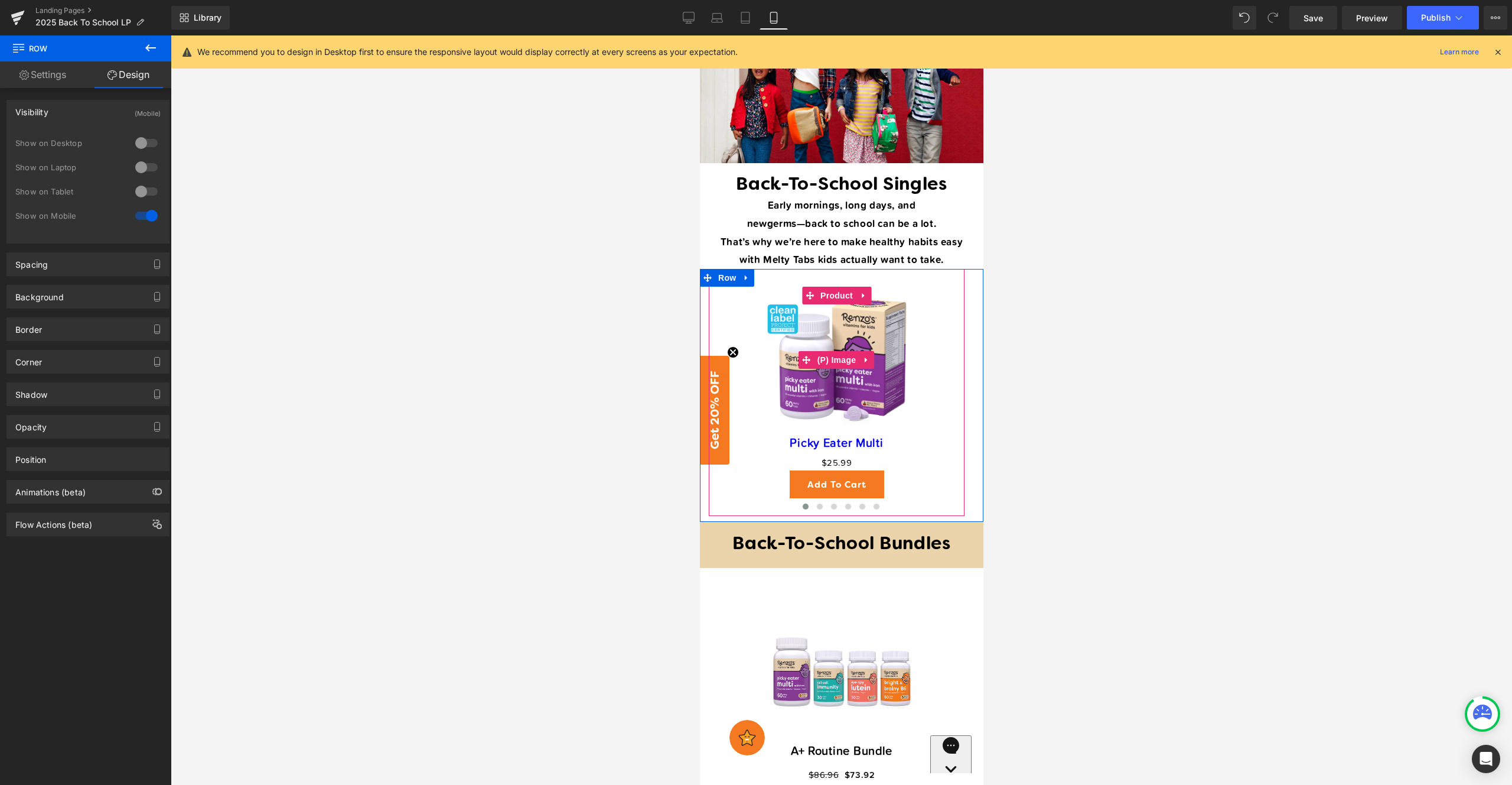
scroll to position [549, 0]
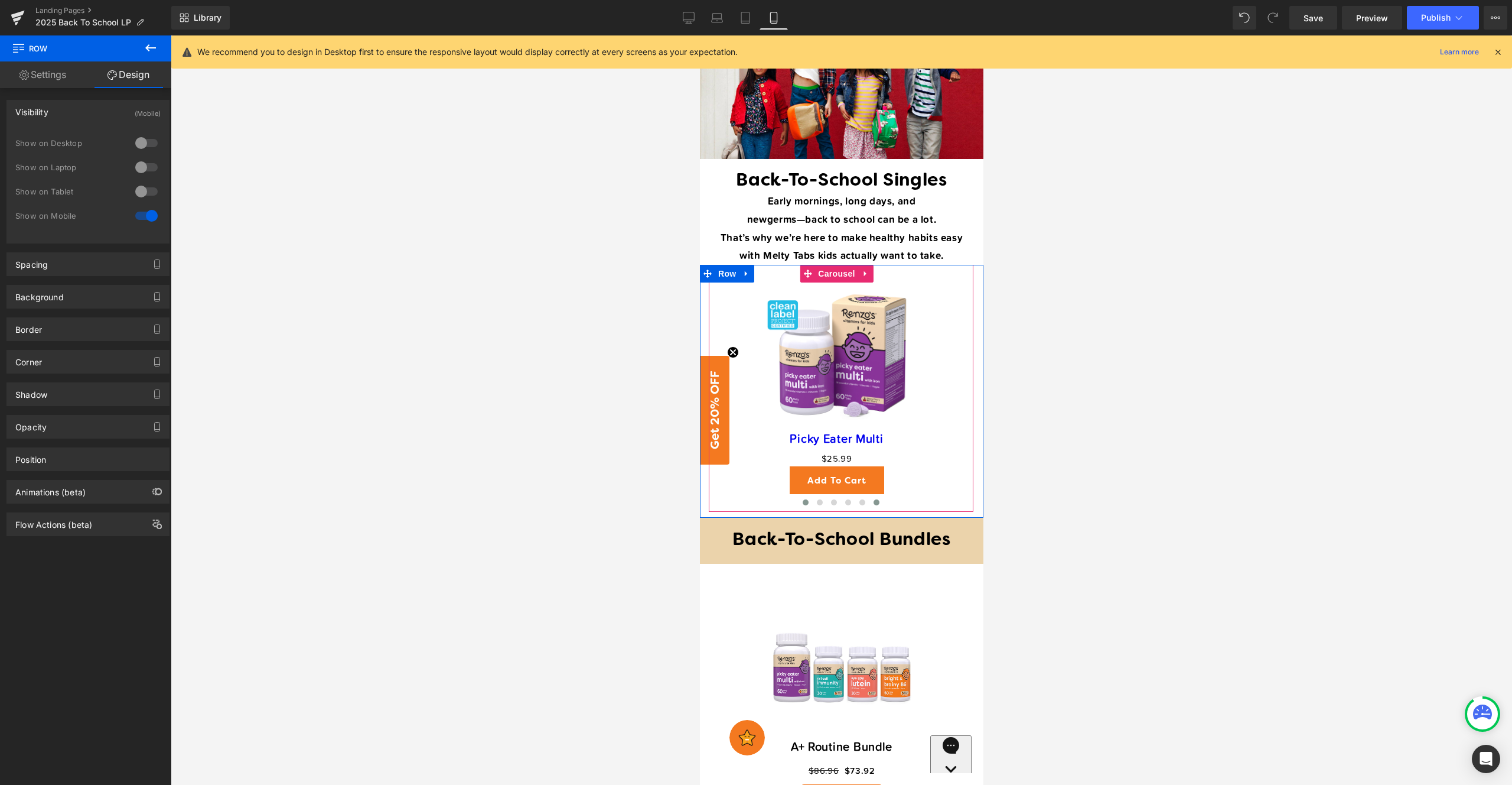
click at [873, 499] on span at bounding box center [876, 502] width 6 height 6
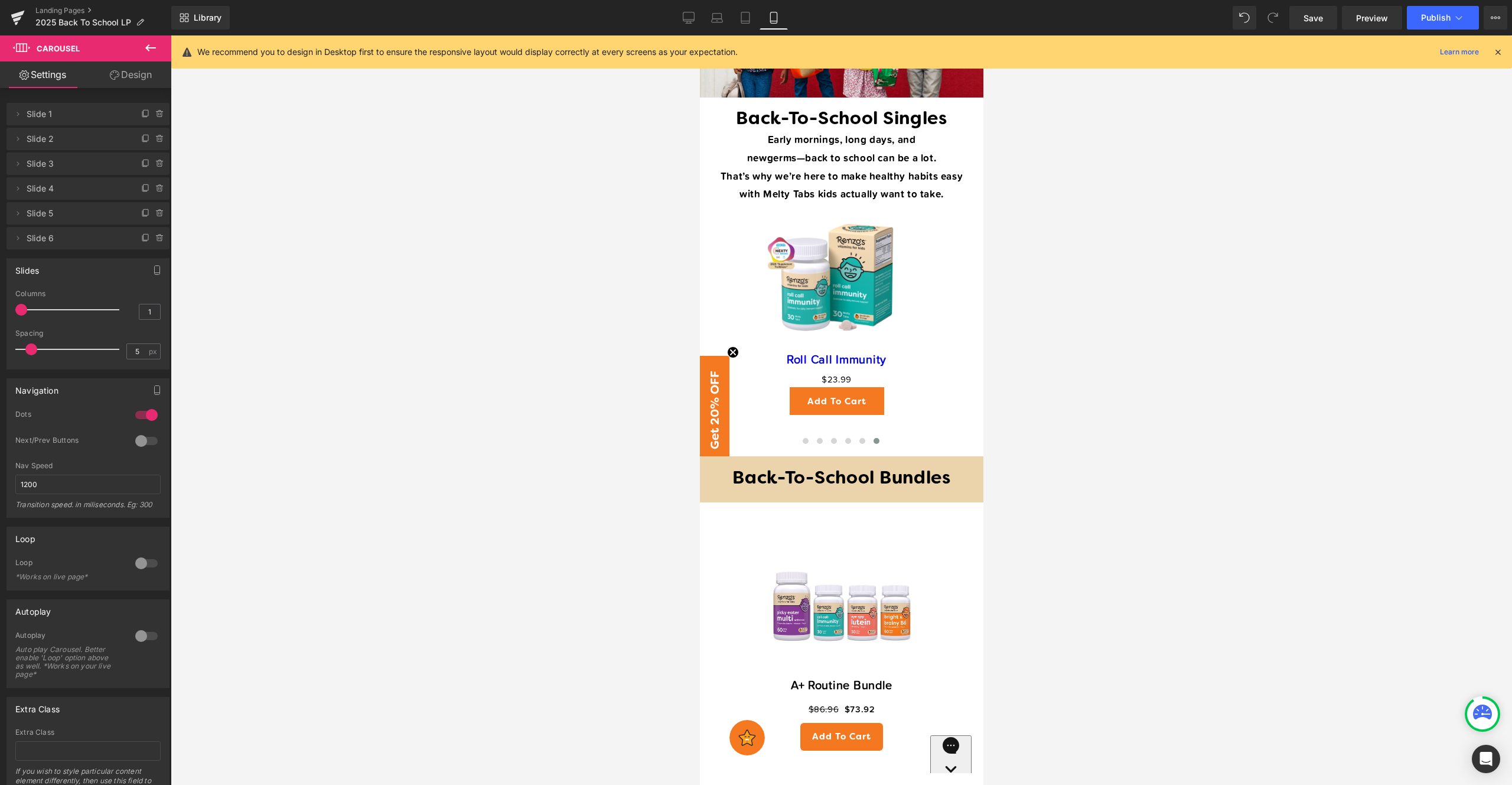
scroll to position [651, 0]
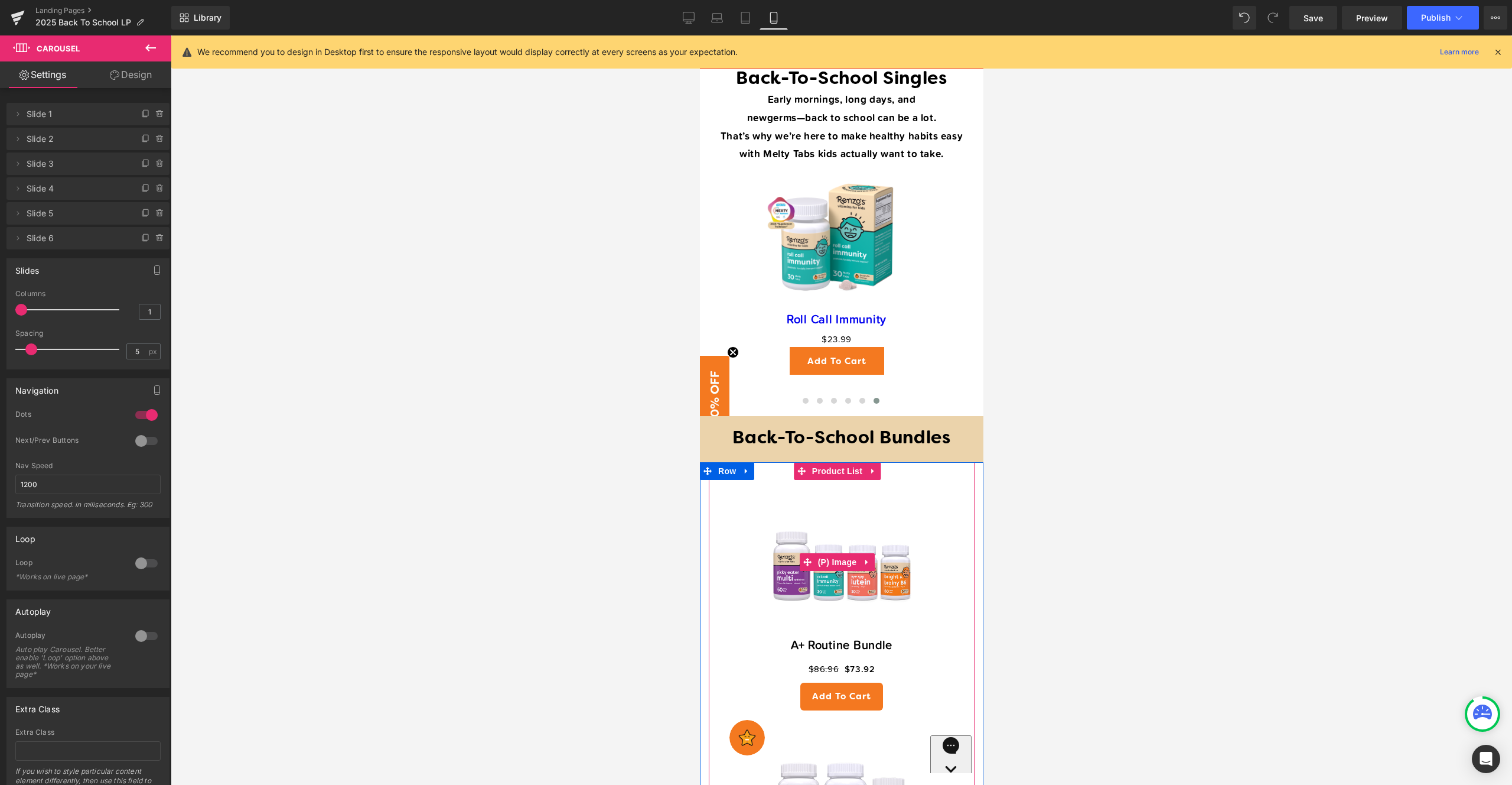
click at [873, 503] on img at bounding box center [841, 561] width 153 height 153
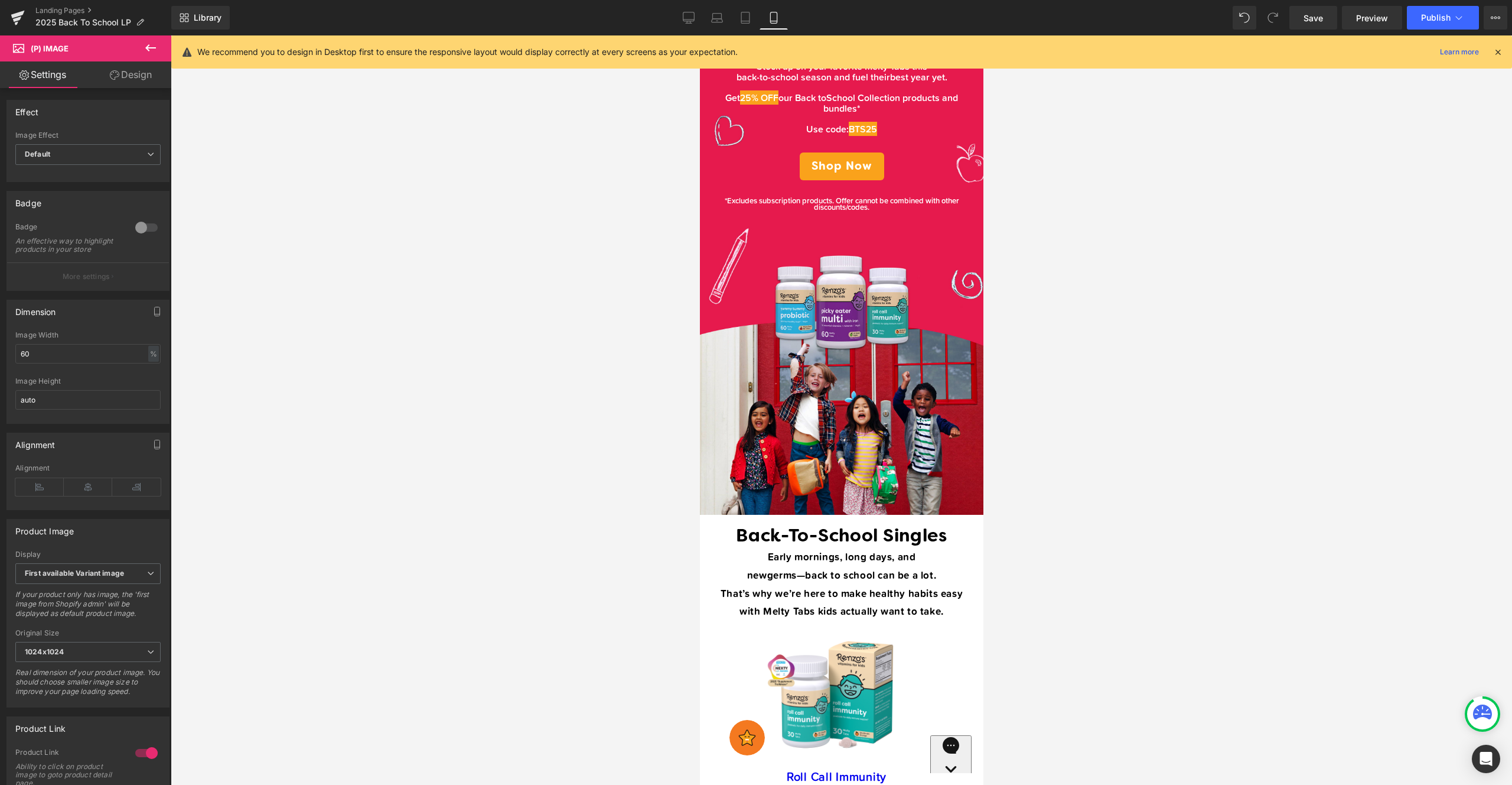
scroll to position [0, 0]
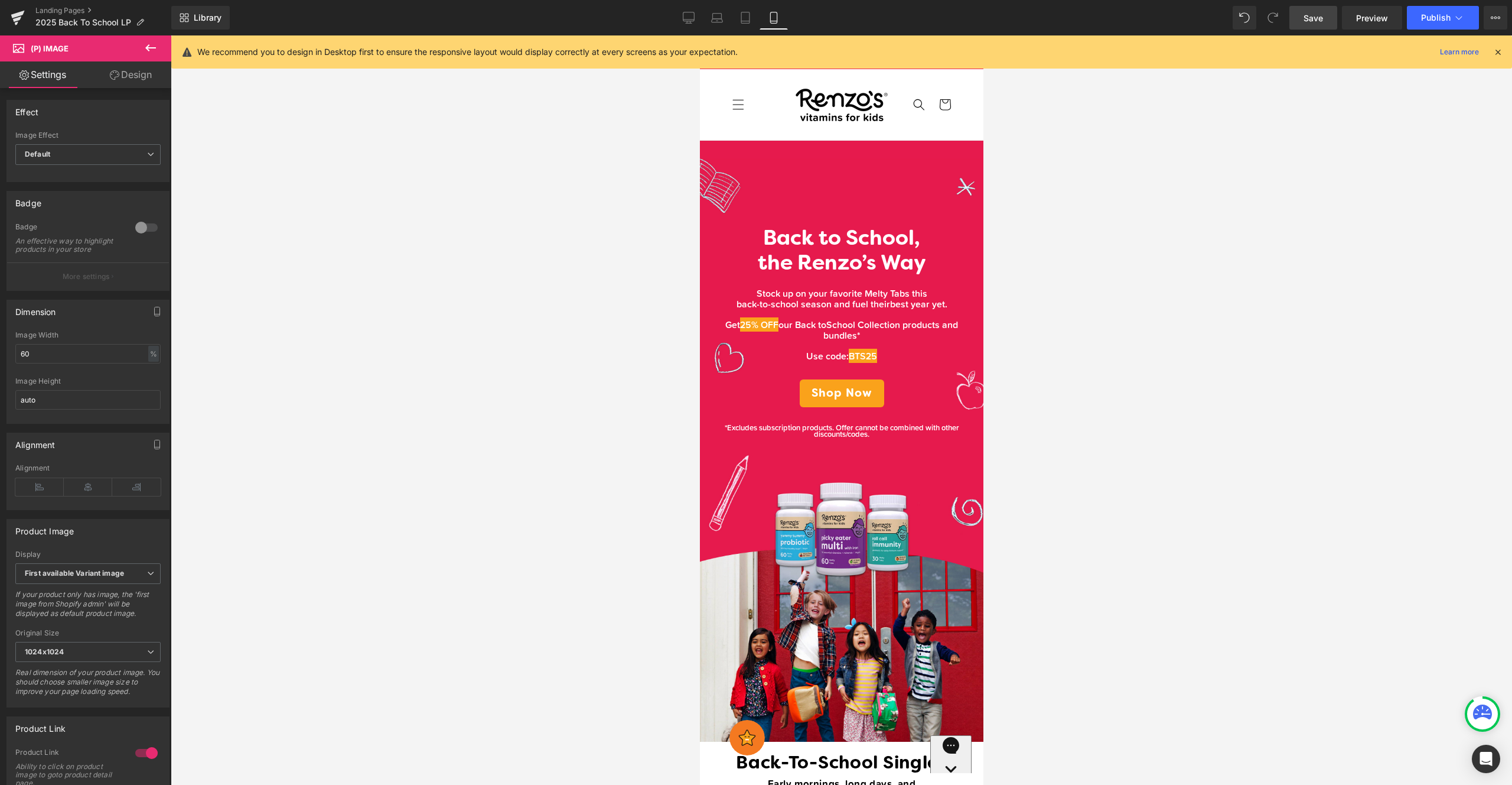
click at [1322, 16] on span "Save" at bounding box center [1313, 18] width 19 height 13
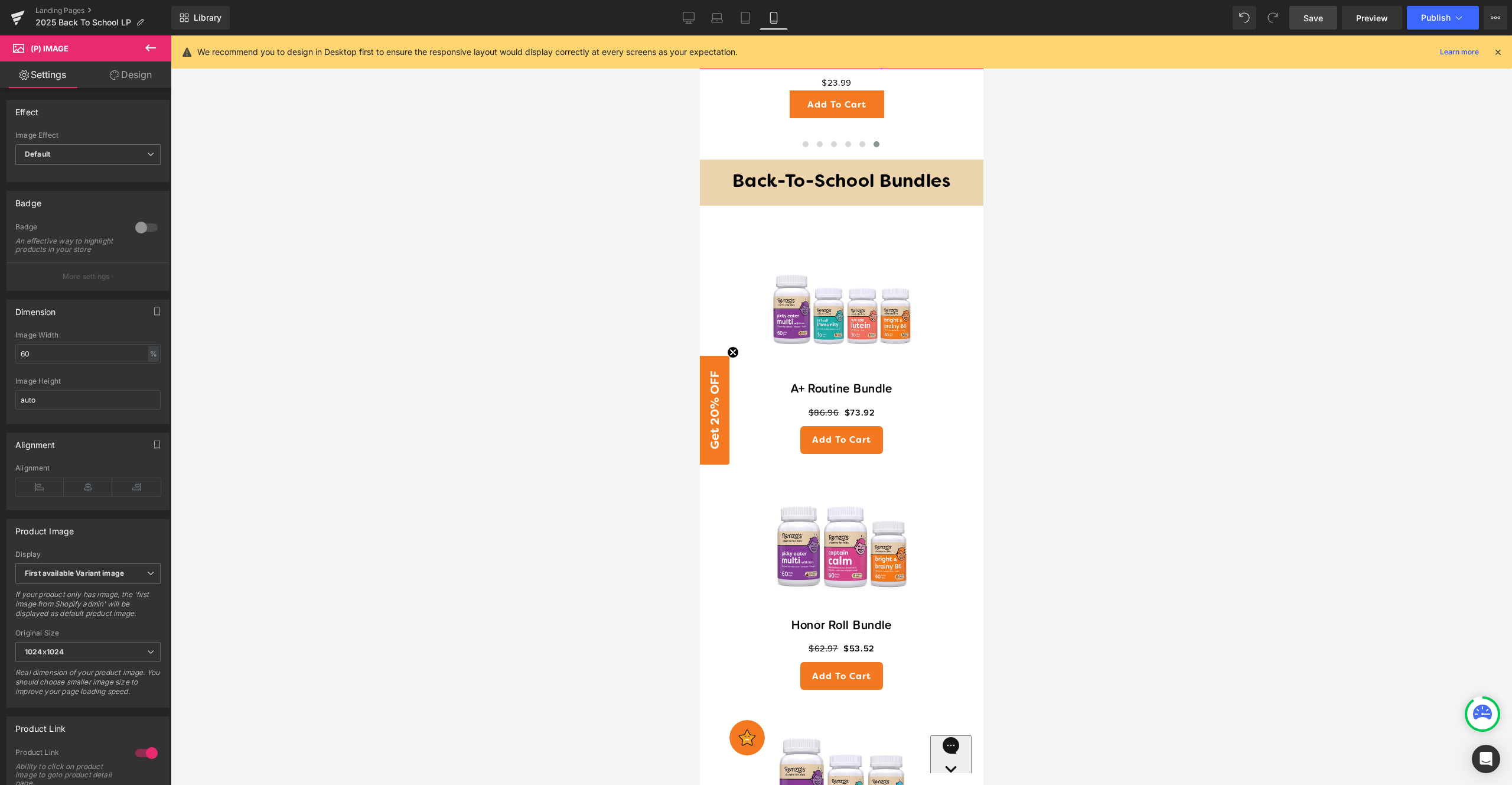
scroll to position [1046, 0]
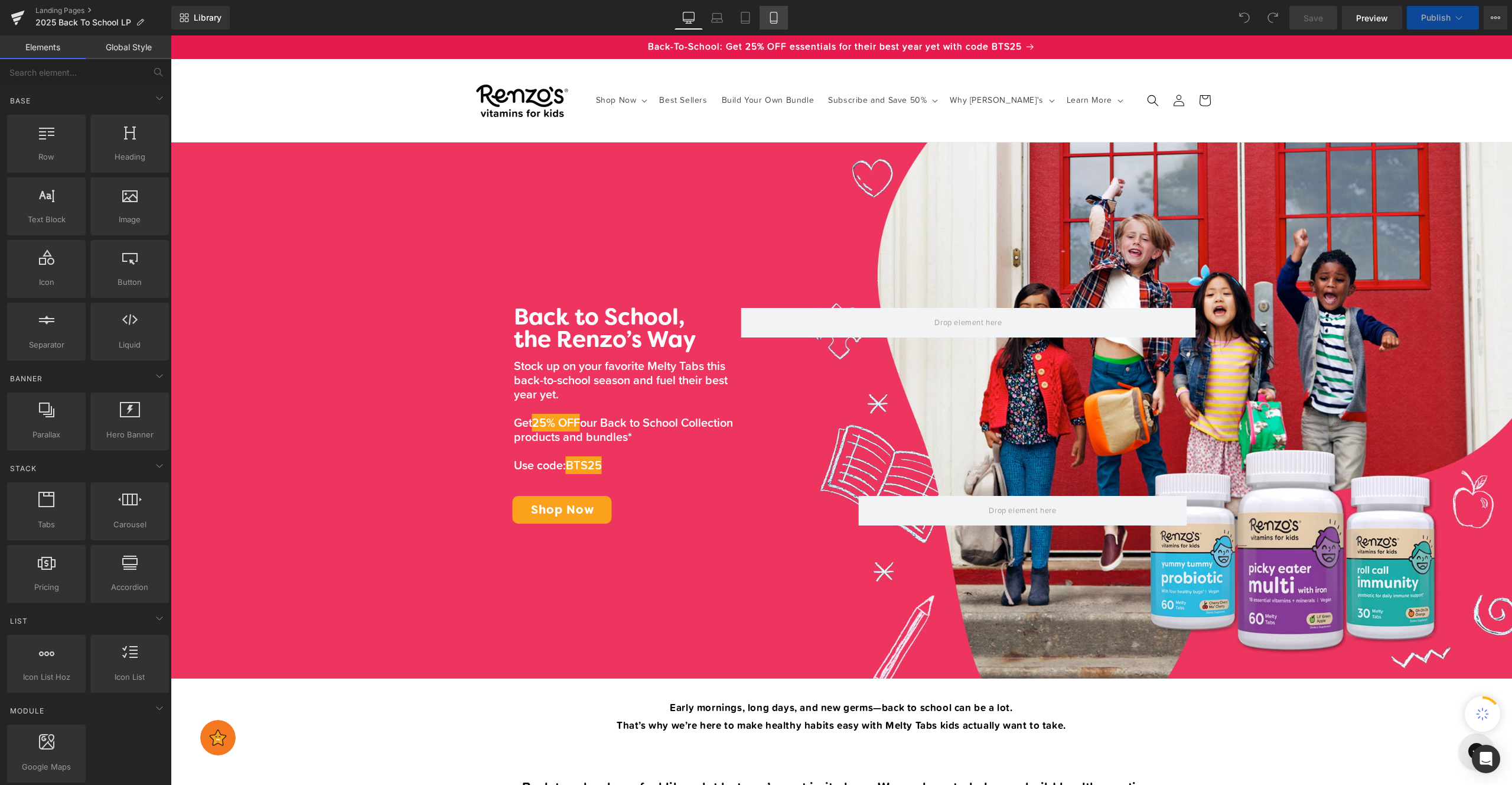
click at [782, 15] on link "Mobile" at bounding box center [773, 18] width 28 height 23
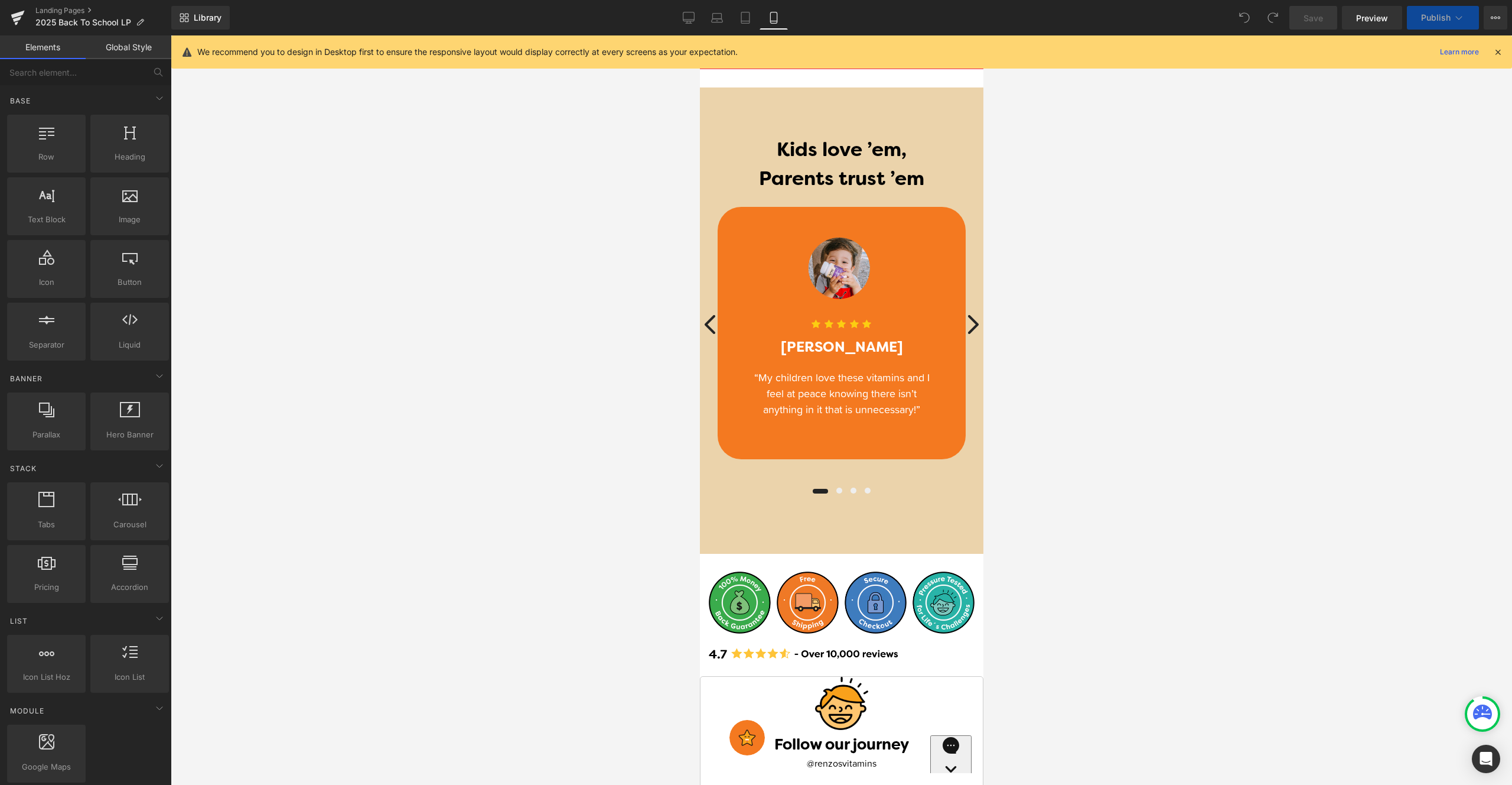
scroll to position [885, 0]
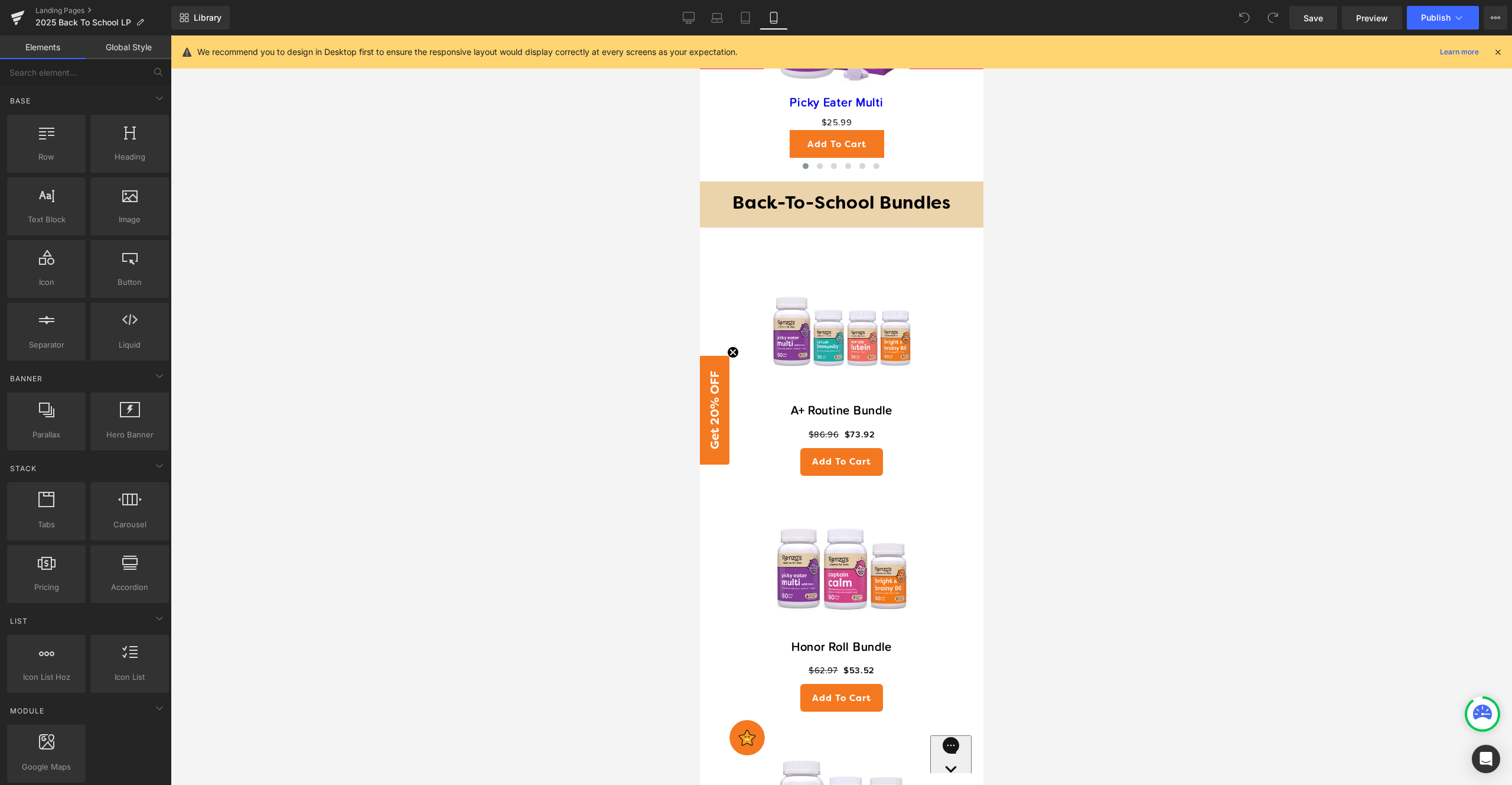
click at [838, 326] on img at bounding box center [841, 327] width 153 height 153
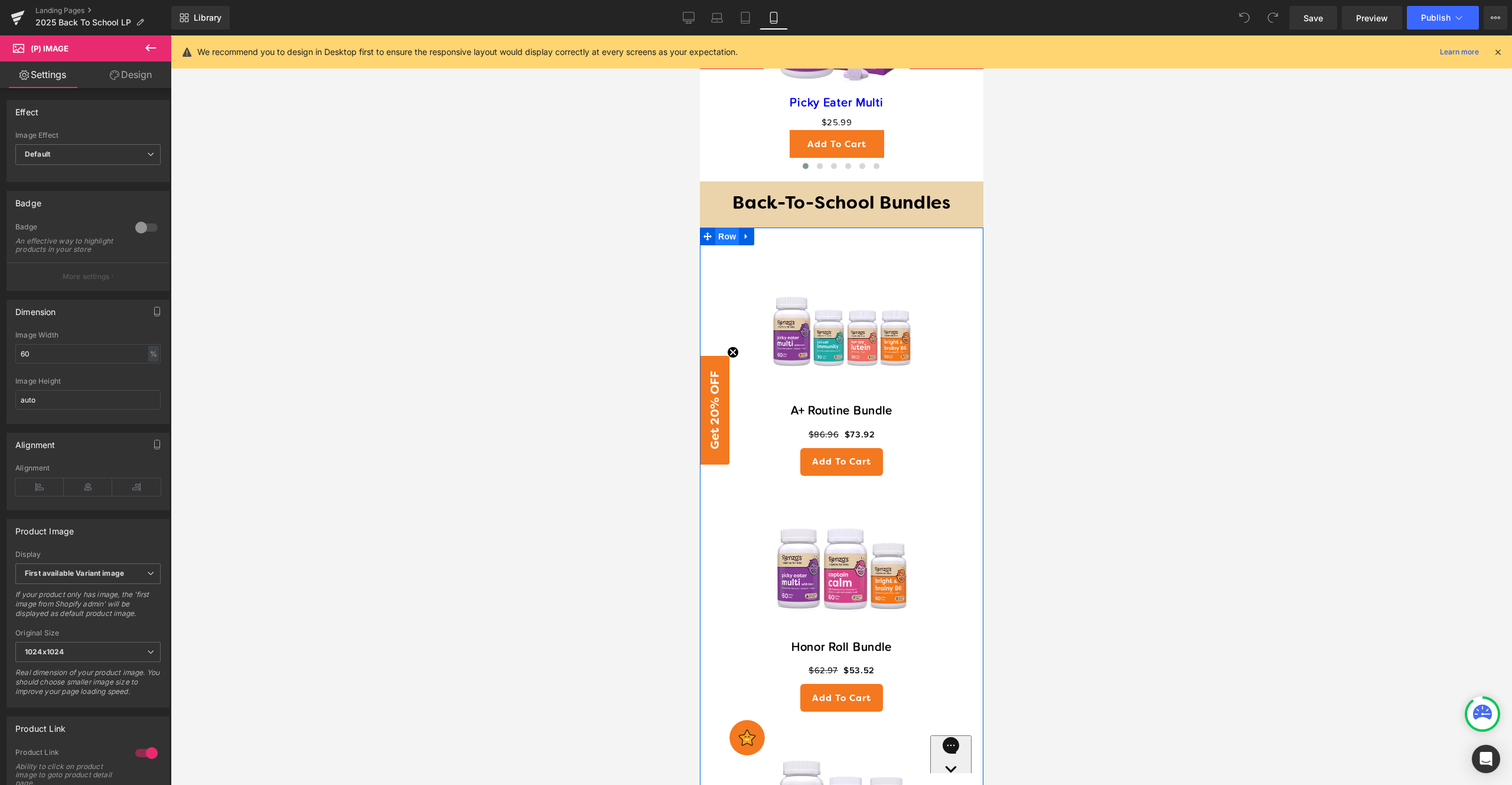
click at [727, 228] on span "Row" at bounding box center [726, 236] width 23 height 18
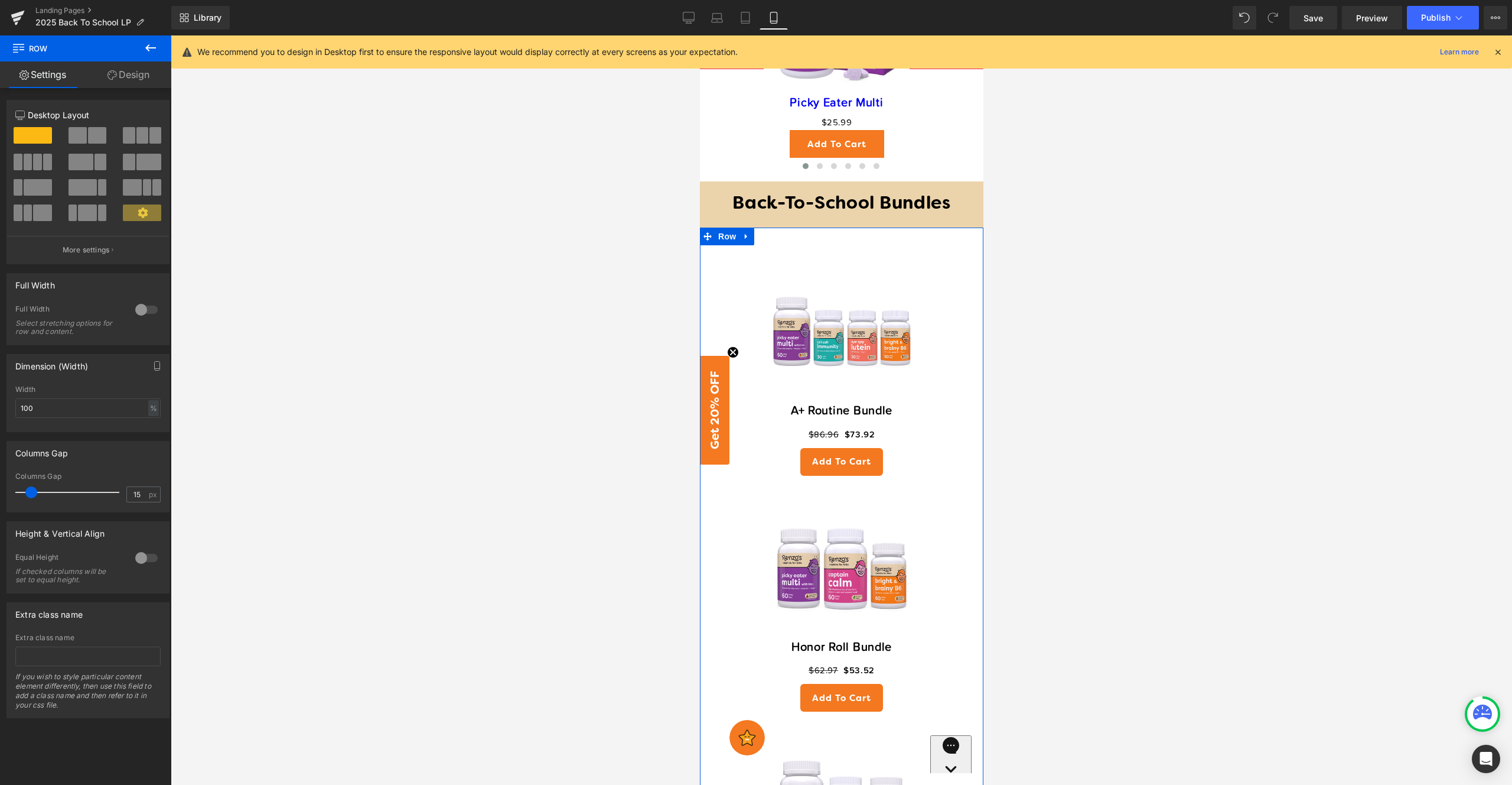
click at [111, 76] on icon at bounding box center [113, 75] width 10 height 10
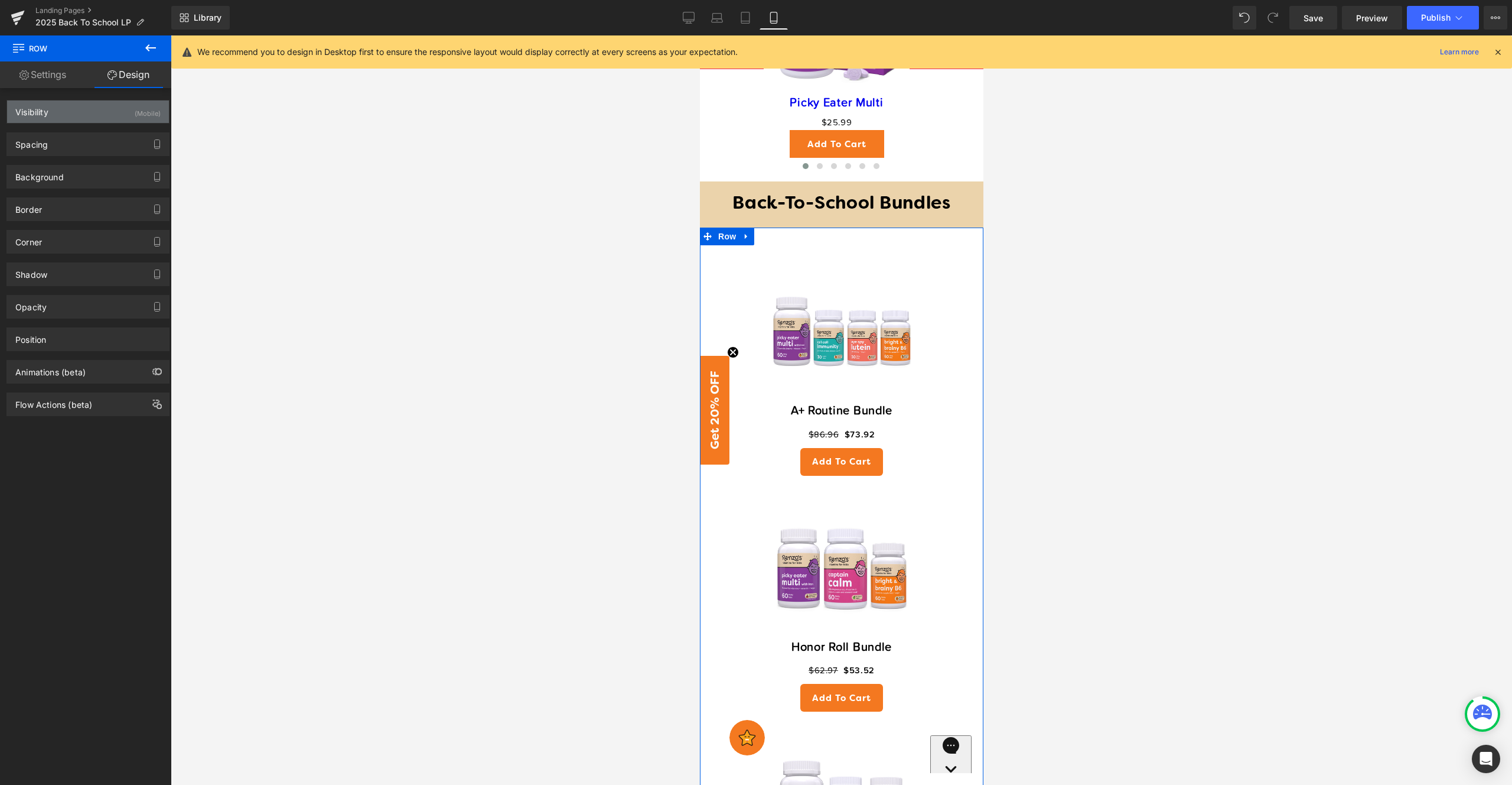
click at [99, 117] on div "Visibility (Mobile)" at bounding box center [88, 111] width 161 height 22
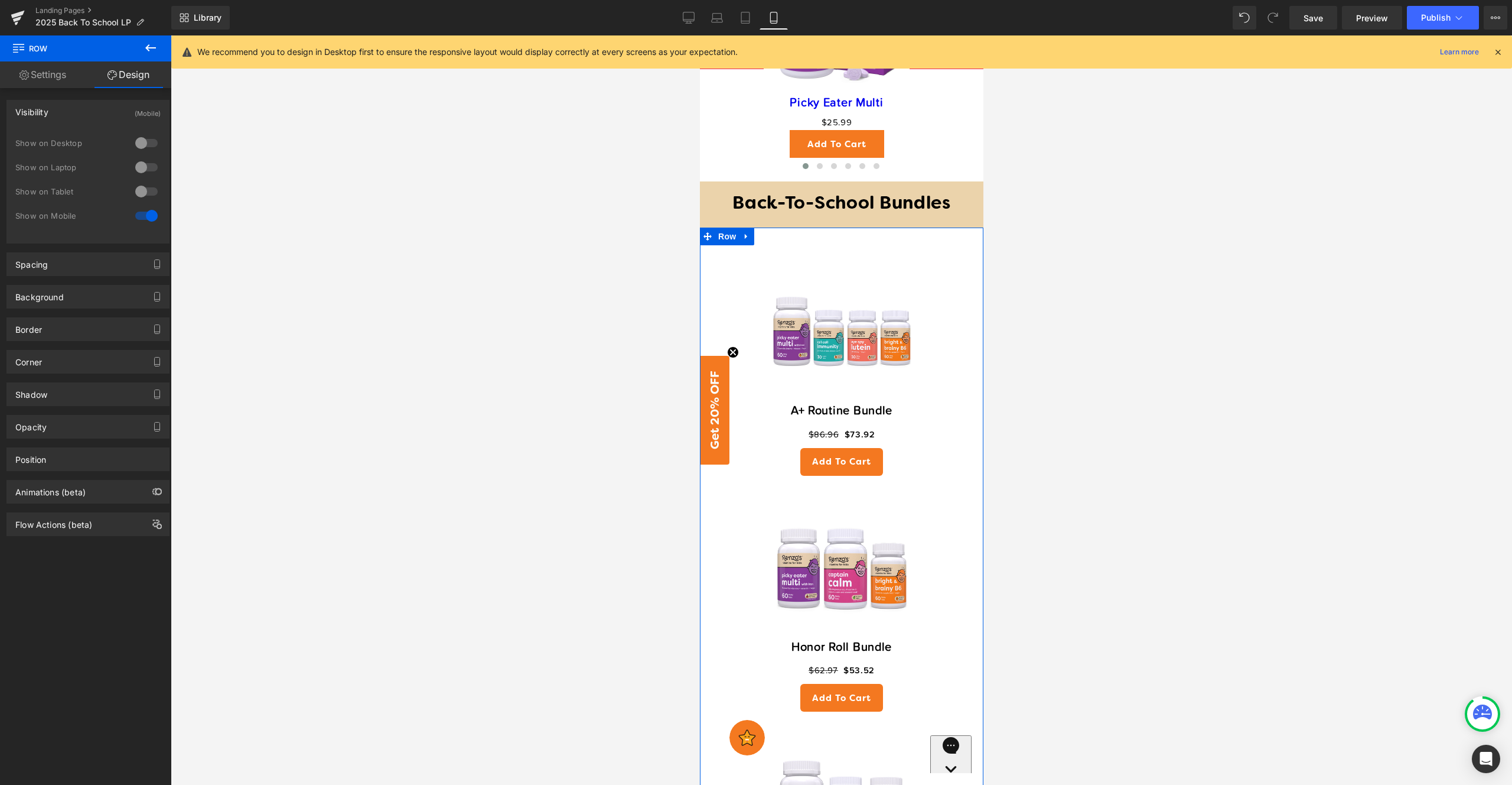
click at [142, 218] on div at bounding box center [146, 215] width 28 height 18
click at [133, 142] on div at bounding box center [146, 142] width 28 height 18
click at [136, 172] on div at bounding box center [146, 166] width 28 height 18
drag, startPoint x: 141, startPoint y: 183, endPoint x: 142, endPoint y: 189, distance: 6.1
click at [141, 183] on div at bounding box center [146, 191] width 28 height 18
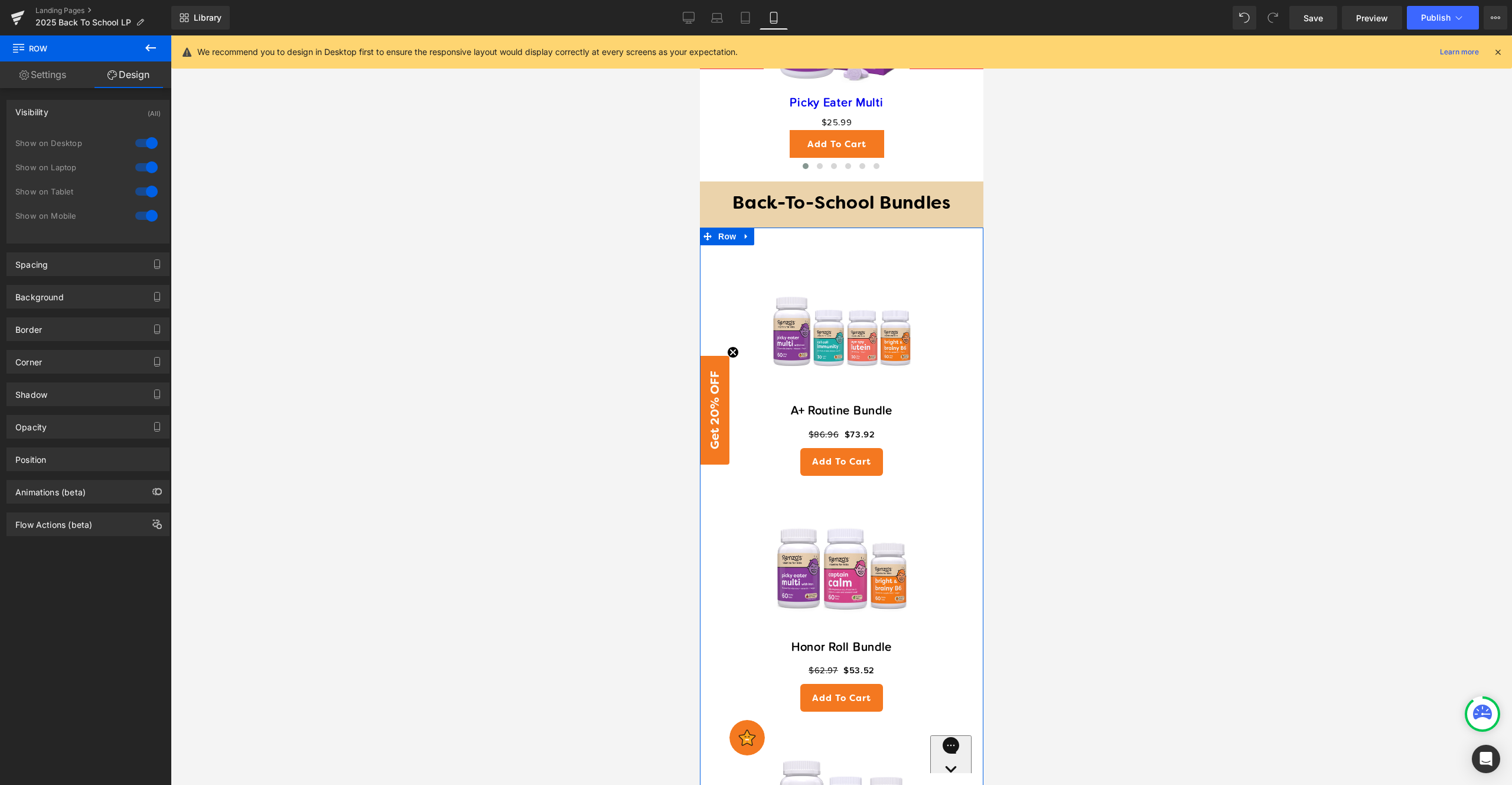
click at [148, 217] on div at bounding box center [146, 215] width 28 height 18
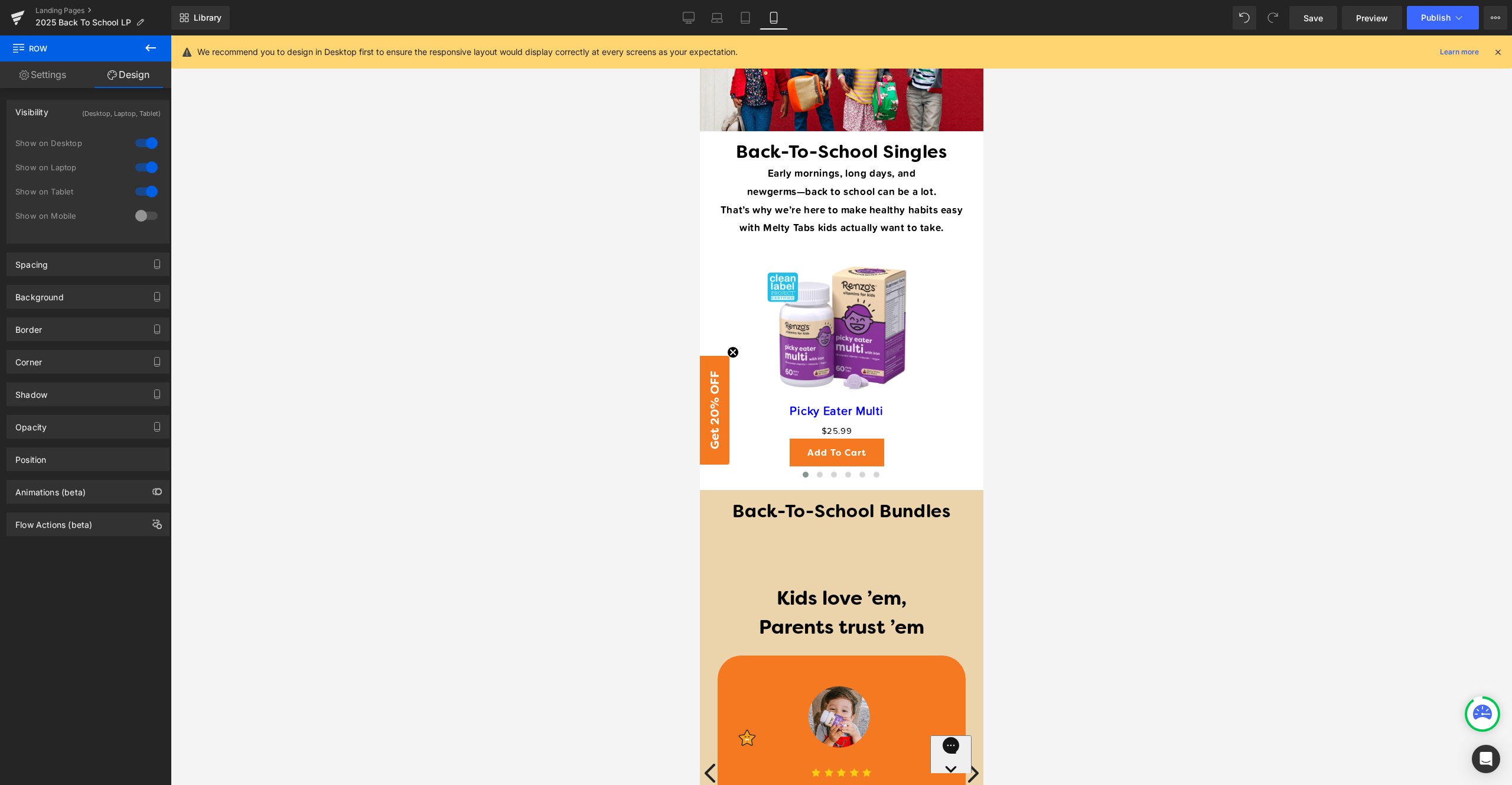
scroll to position [851, 0]
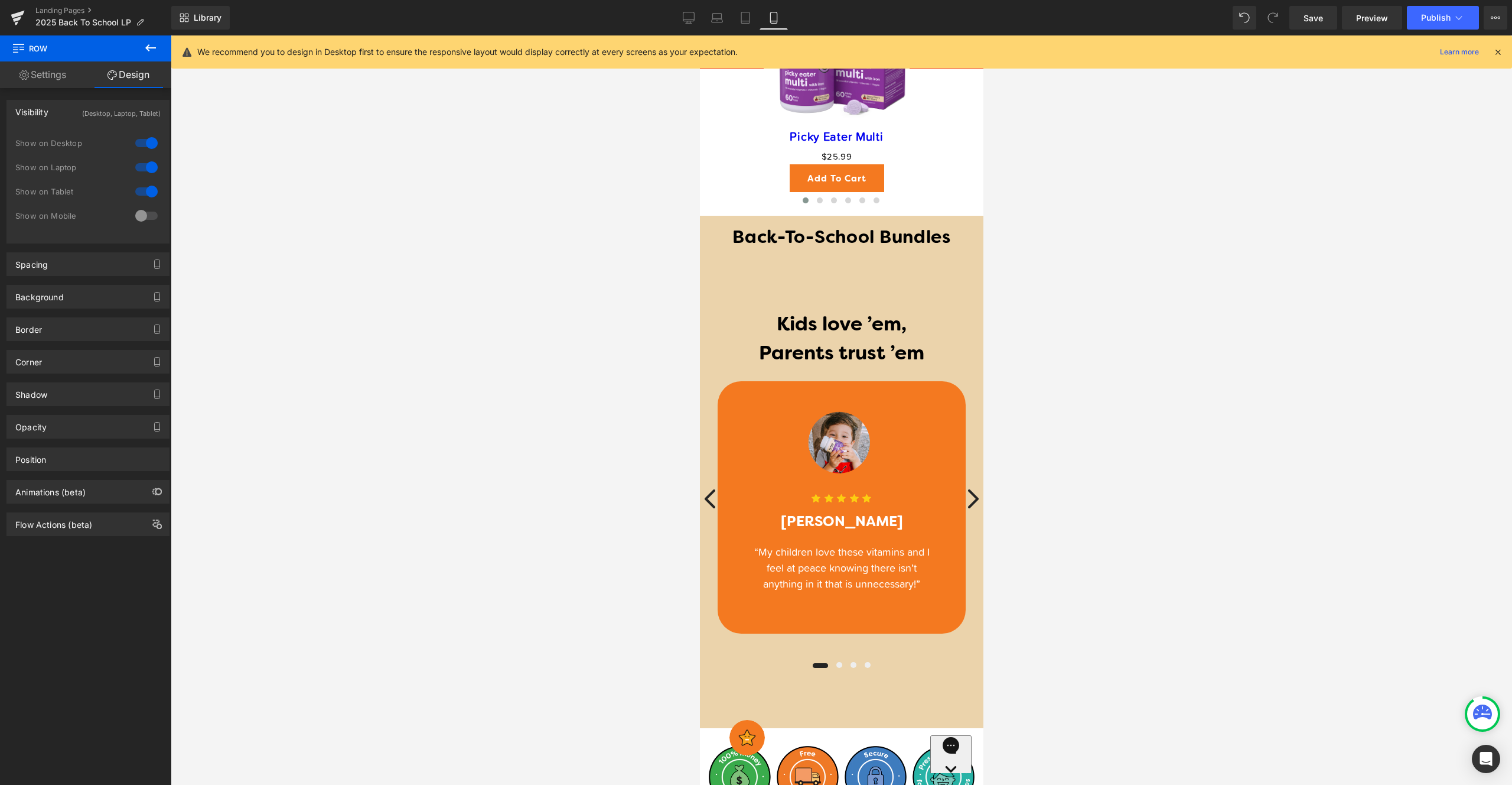
click at [147, 194] on div at bounding box center [146, 191] width 28 height 18
click at [147, 166] on div at bounding box center [146, 166] width 28 height 18
click at [145, 144] on div at bounding box center [146, 142] width 28 height 18
click at [148, 219] on div at bounding box center [146, 215] width 28 height 18
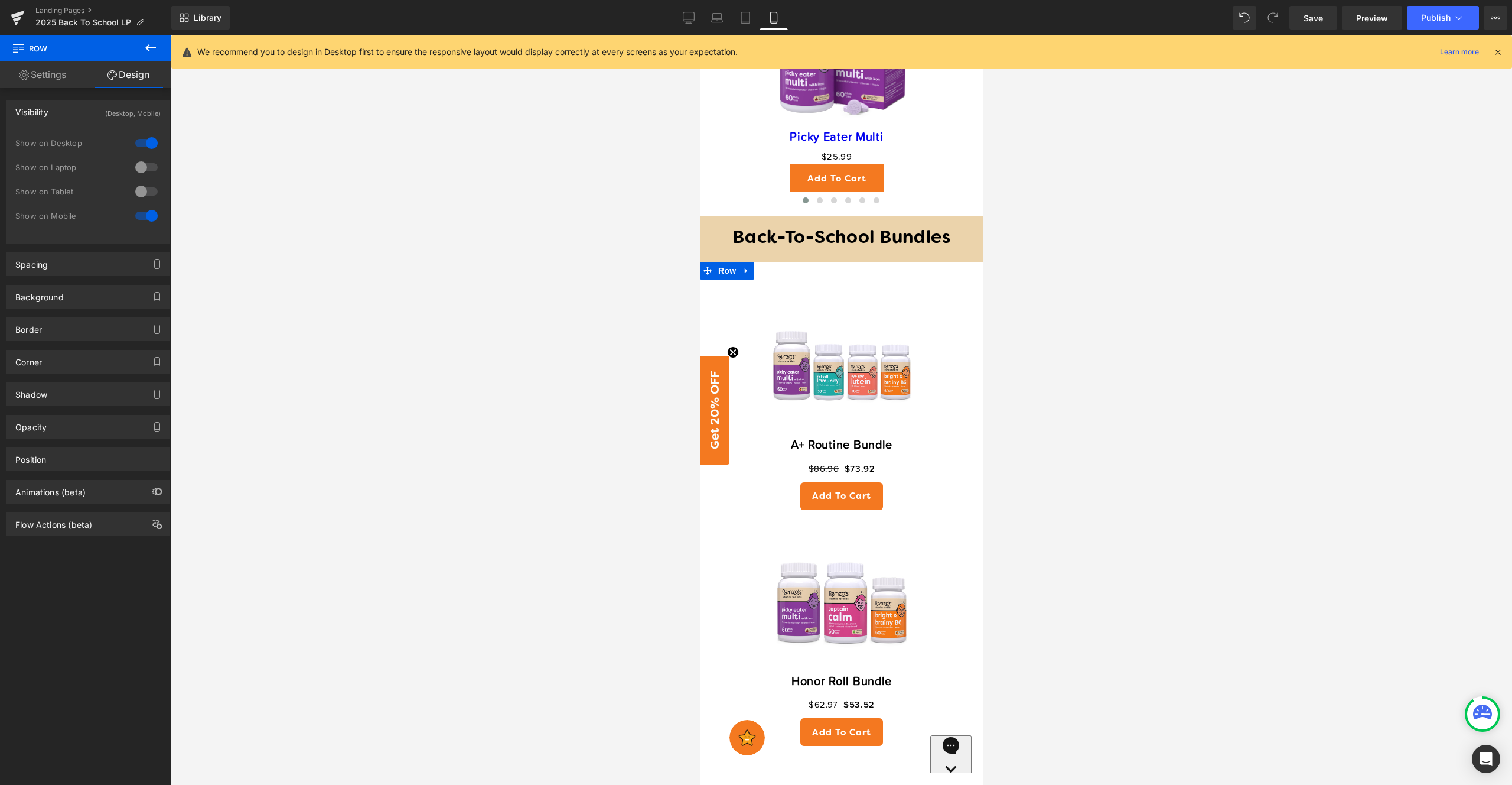
click at [150, 142] on div at bounding box center [146, 142] width 28 height 18
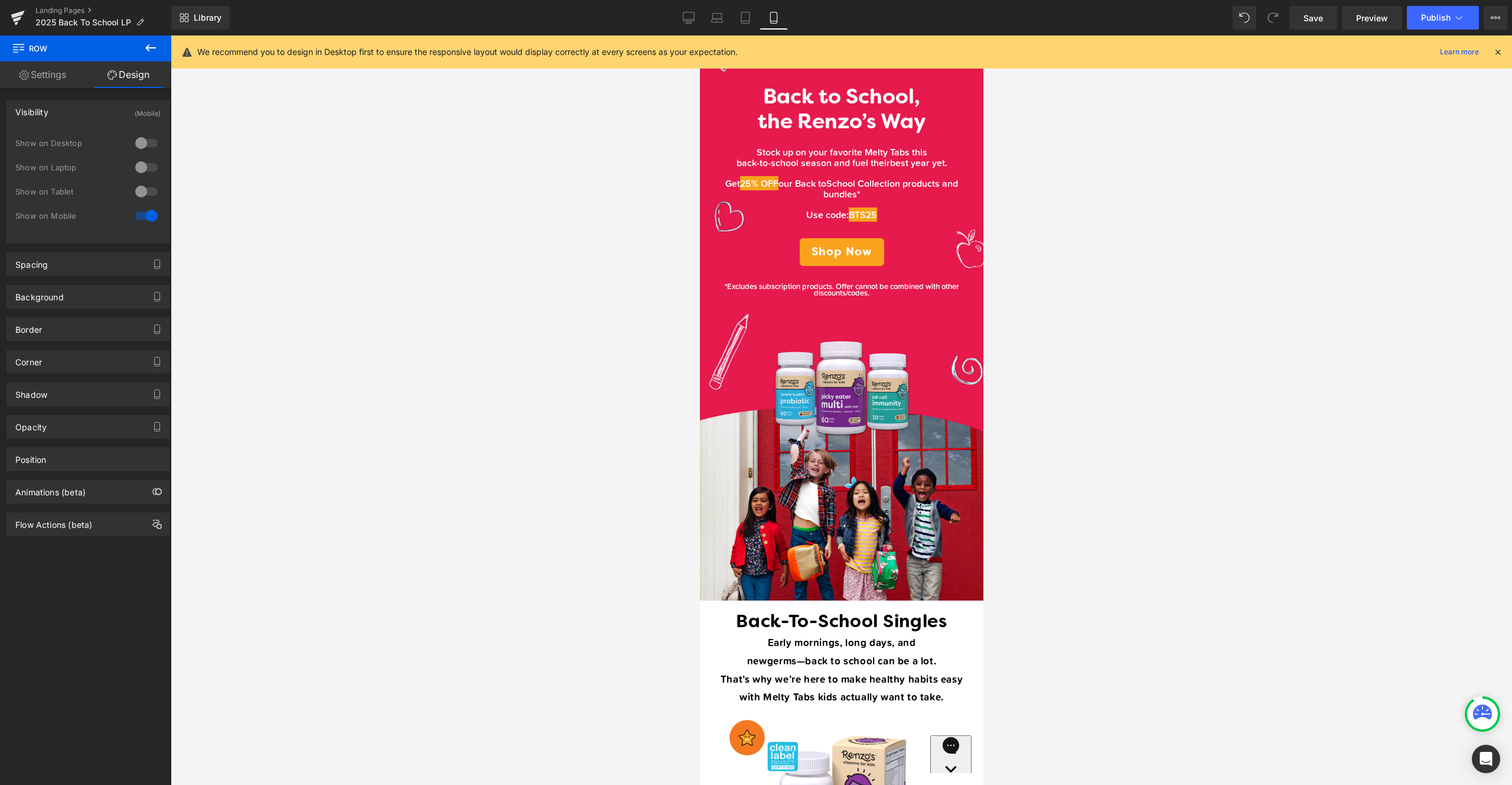
scroll to position [0, 0]
